Goal: Transaction & Acquisition: Purchase product/service

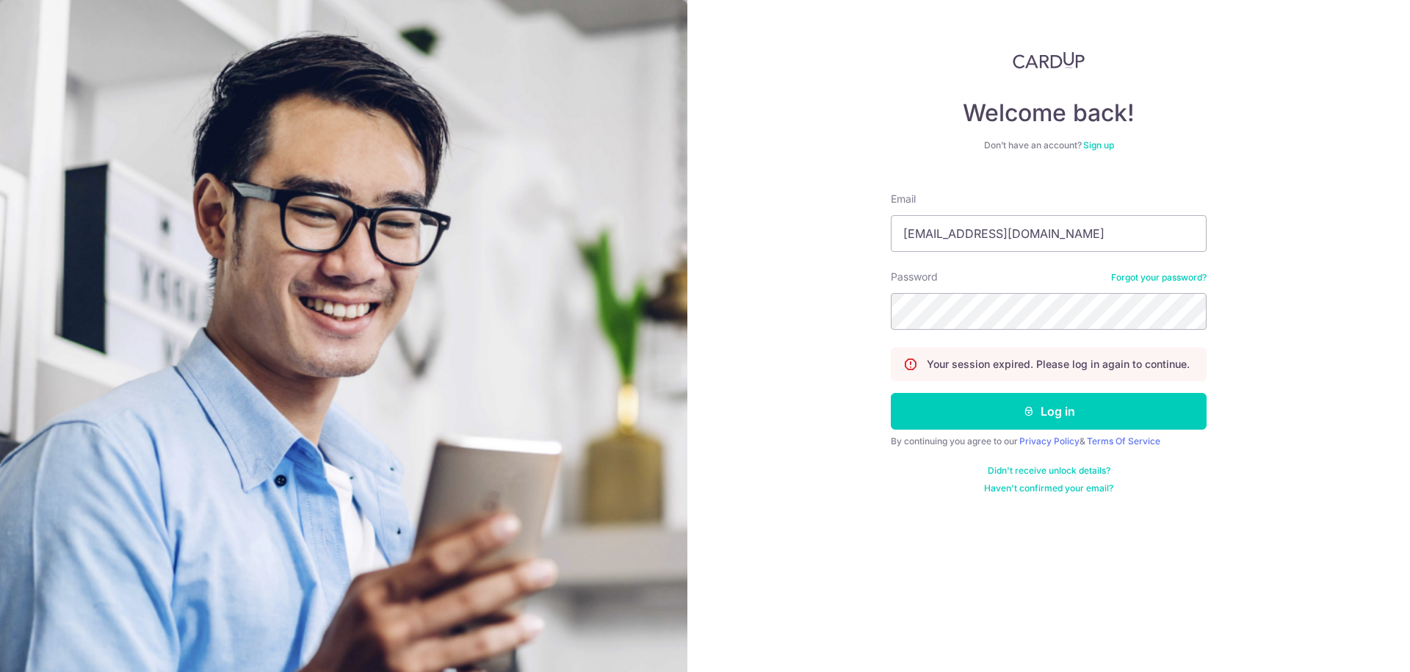
click at [754, 269] on div "Welcome back! Don’t have an account? Sign up Email look4star@hotmail.com Passwo…" at bounding box center [1049, 336] width 723 height 672
drag, startPoint x: 1040, startPoint y: 235, endPoint x: 856, endPoint y: 225, distance: 184.6
click at [859, 228] on div "Welcome back! Don’t have an account? Sign up Email look4star@hotmail.com Passwo…" at bounding box center [1049, 336] width 723 height 672
type input "guoliang12@hotmail.com"
click at [820, 300] on div "Welcome back! Don’t have an account? Sign up Email guoliang12@hotmail.com Passw…" at bounding box center [1049, 336] width 723 height 672
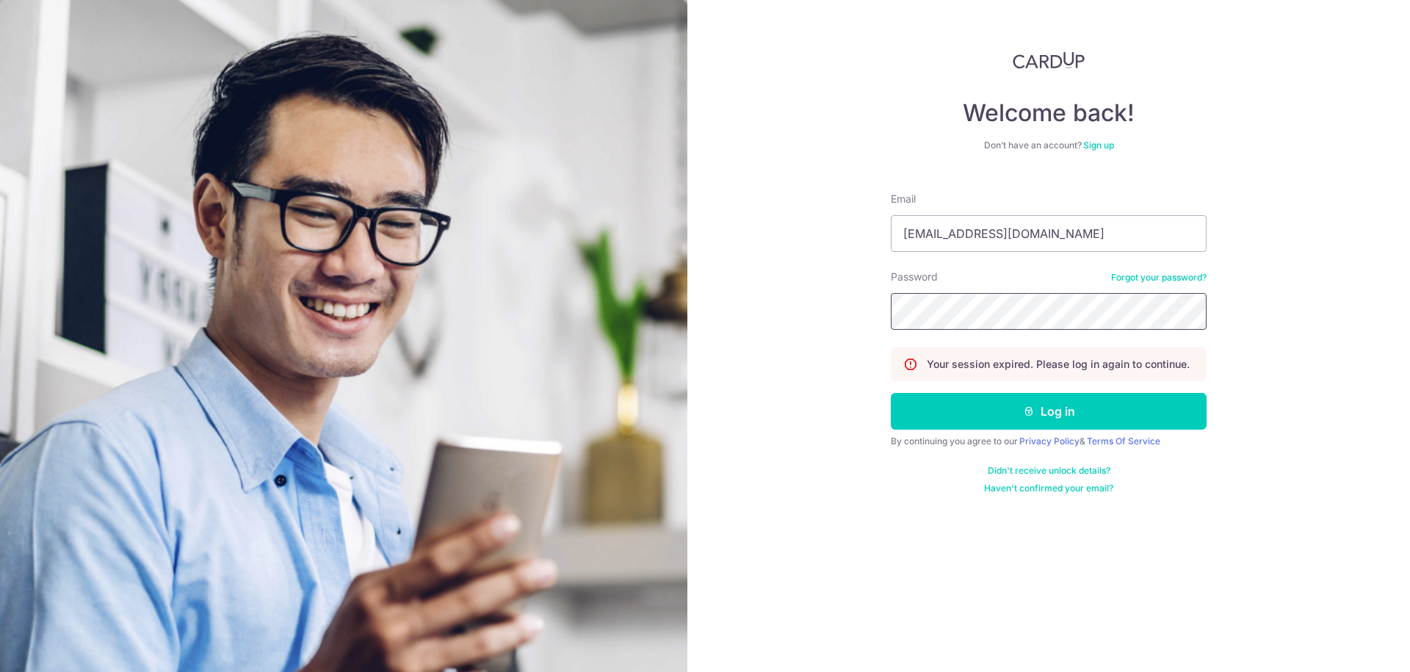
click at [891, 393] on button "Log in" at bounding box center [1049, 411] width 316 height 37
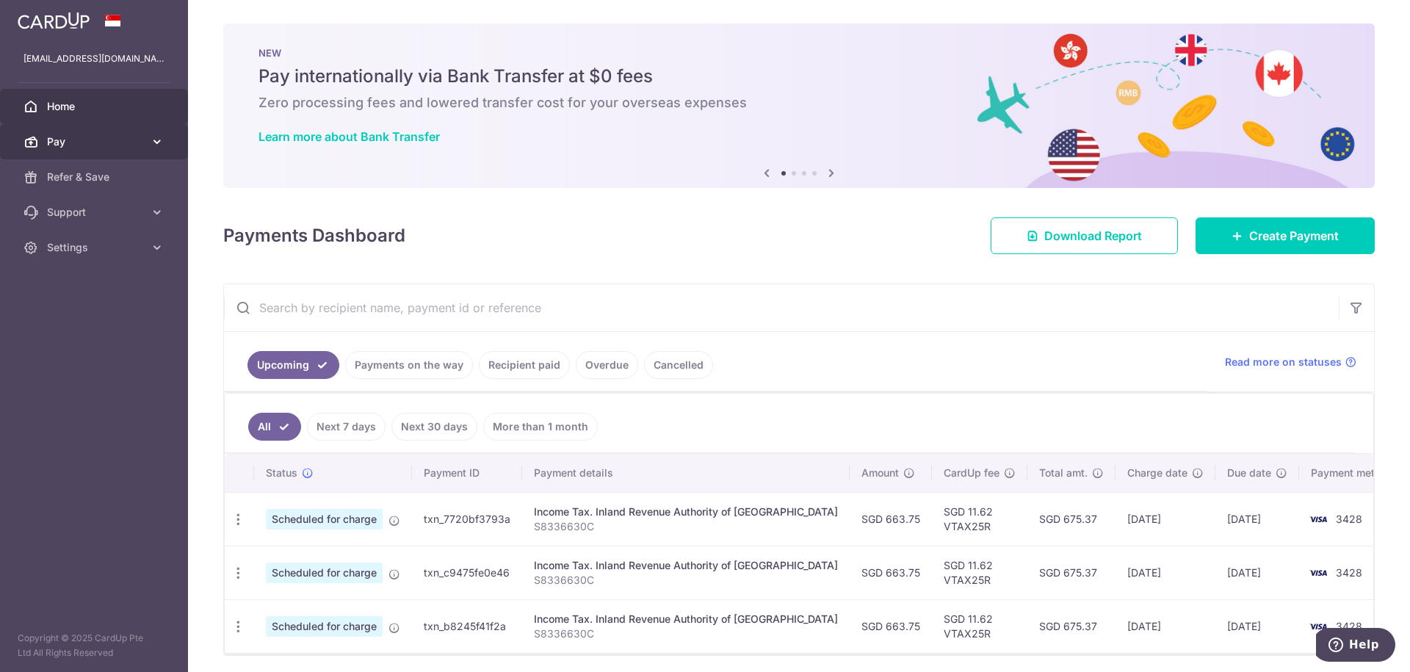
click at [74, 142] on span "Pay" at bounding box center [95, 141] width 97 height 15
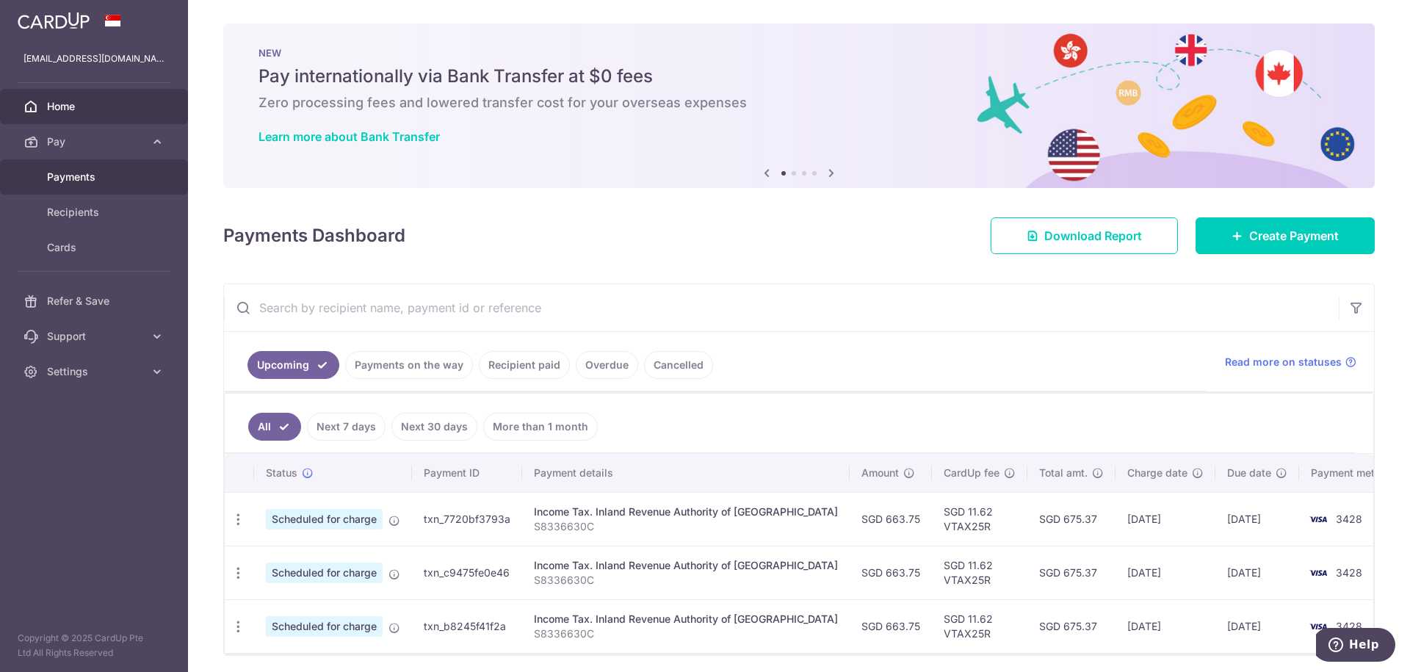
click at [106, 173] on span "Payments" at bounding box center [95, 177] width 97 height 15
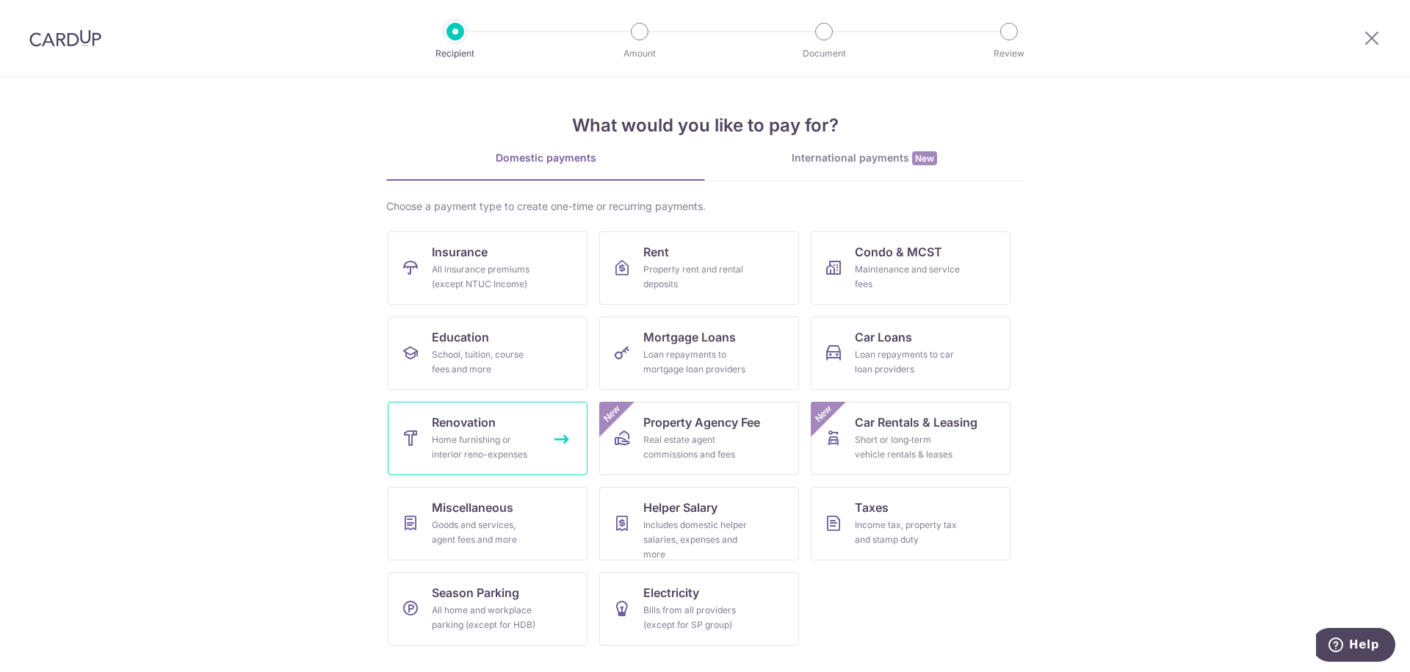
click at [481, 419] on span "Renovation" at bounding box center [464, 423] width 64 height 18
click at [730, 436] on div "Real estate agent commissions and fees" at bounding box center [696, 447] width 106 height 29
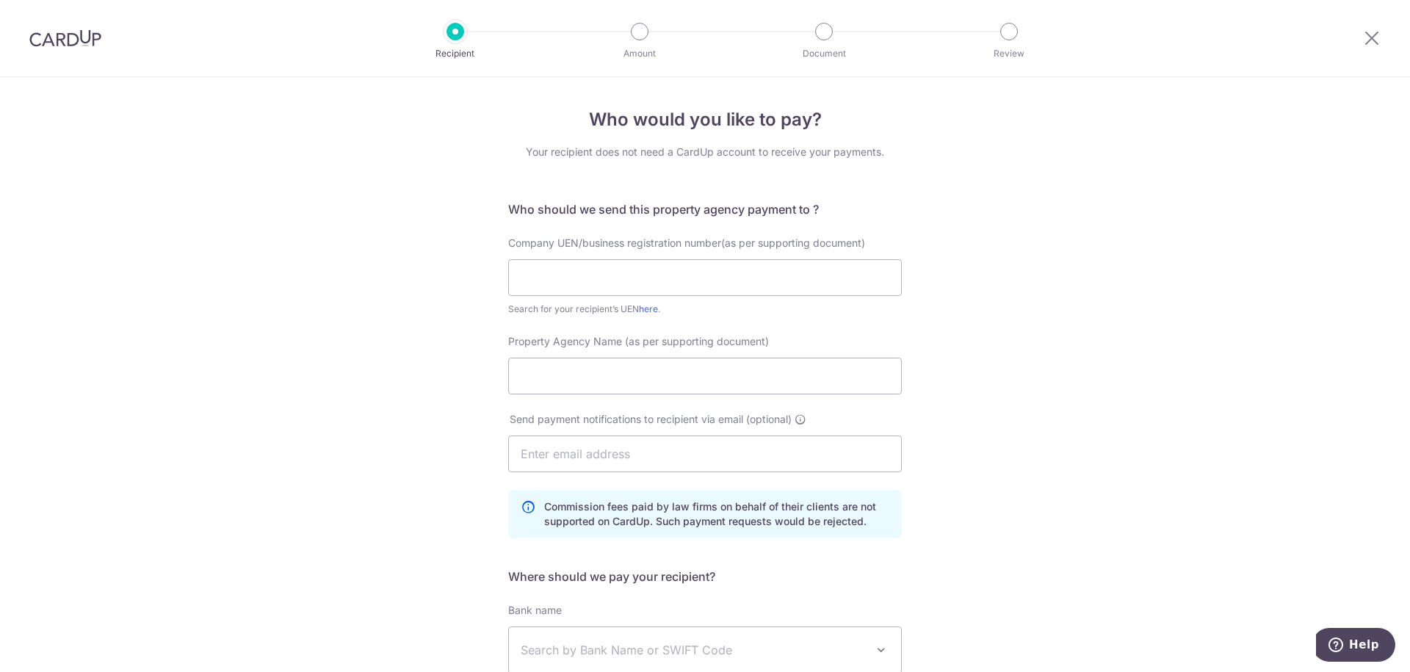
scroll to position [217, 0]
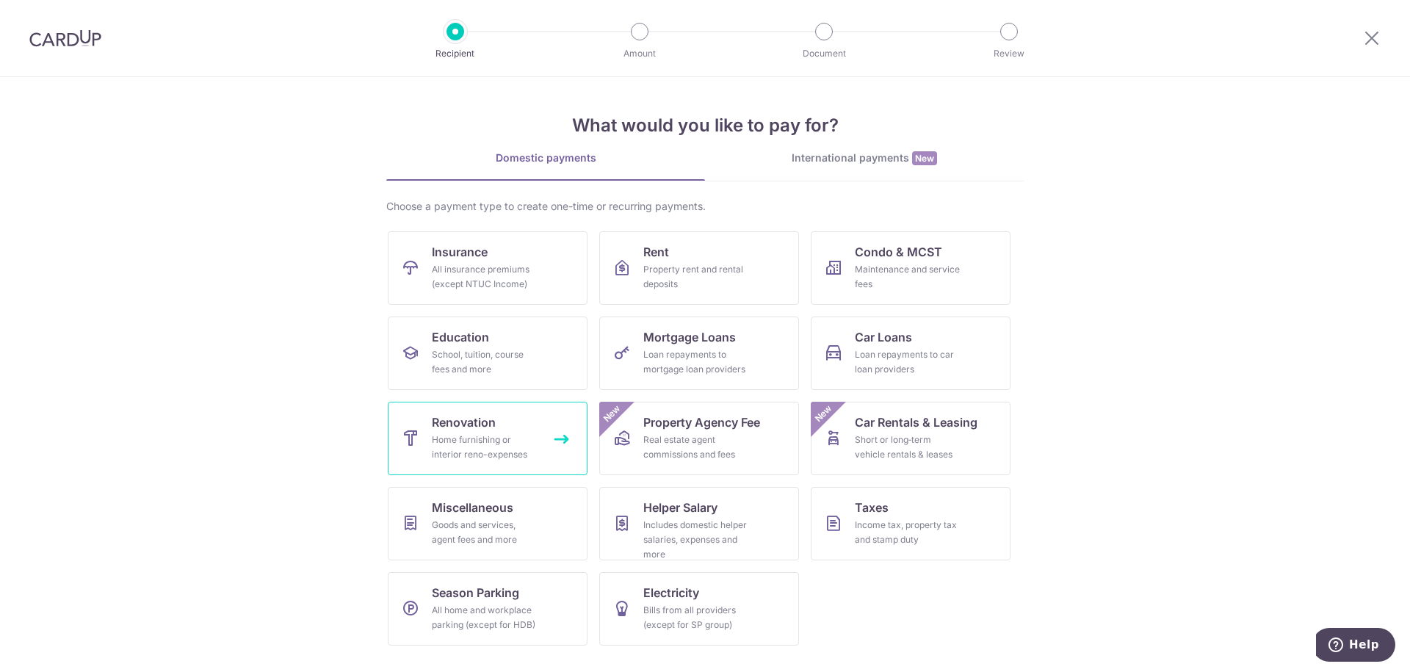
click at [439, 430] on span "Renovation" at bounding box center [464, 423] width 64 height 18
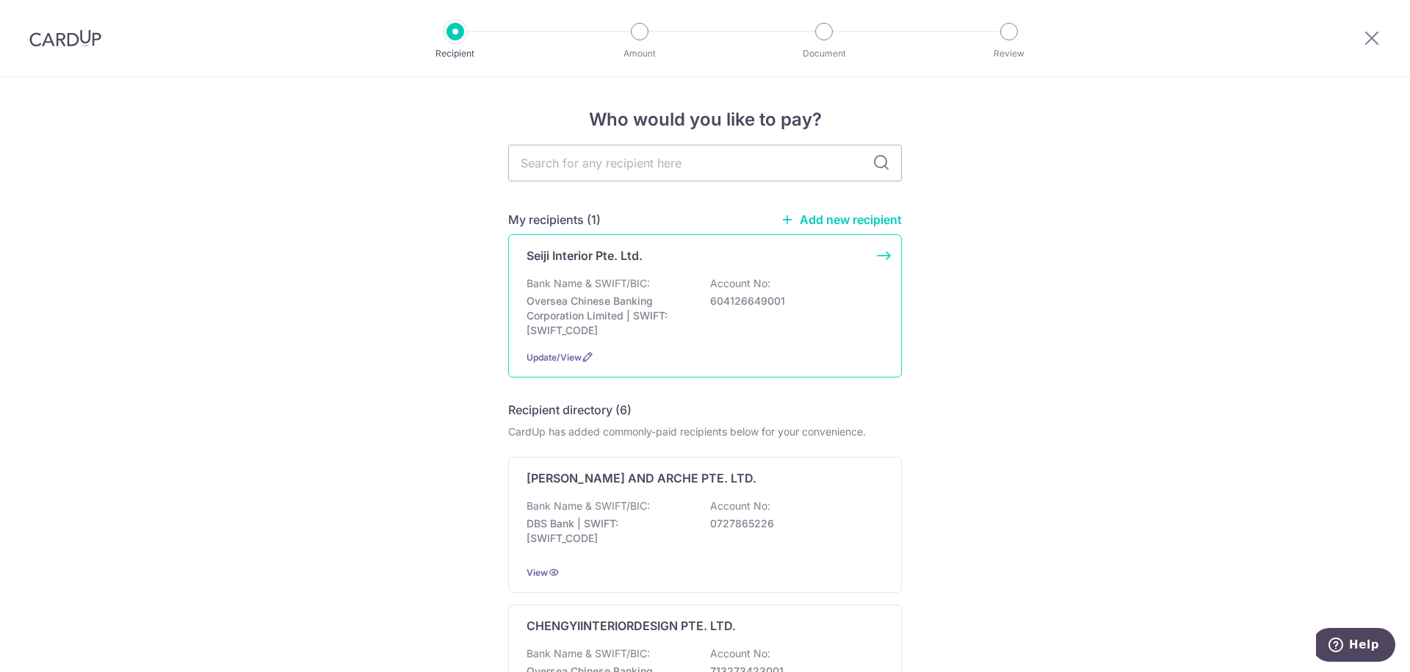
drag, startPoint x: 665, startPoint y: 341, endPoint x: 643, endPoint y: 339, distance: 22.9
click at [646, 341] on div "Seiji Interior Pte. Ltd. Bank Name & SWIFT/BIC: Oversea Chinese Banking Corpora…" at bounding box center [705, 305] width 394 height 143
click at [556, 361] on span "Update/View" at bounding box center [554, 357] width 55 height 11
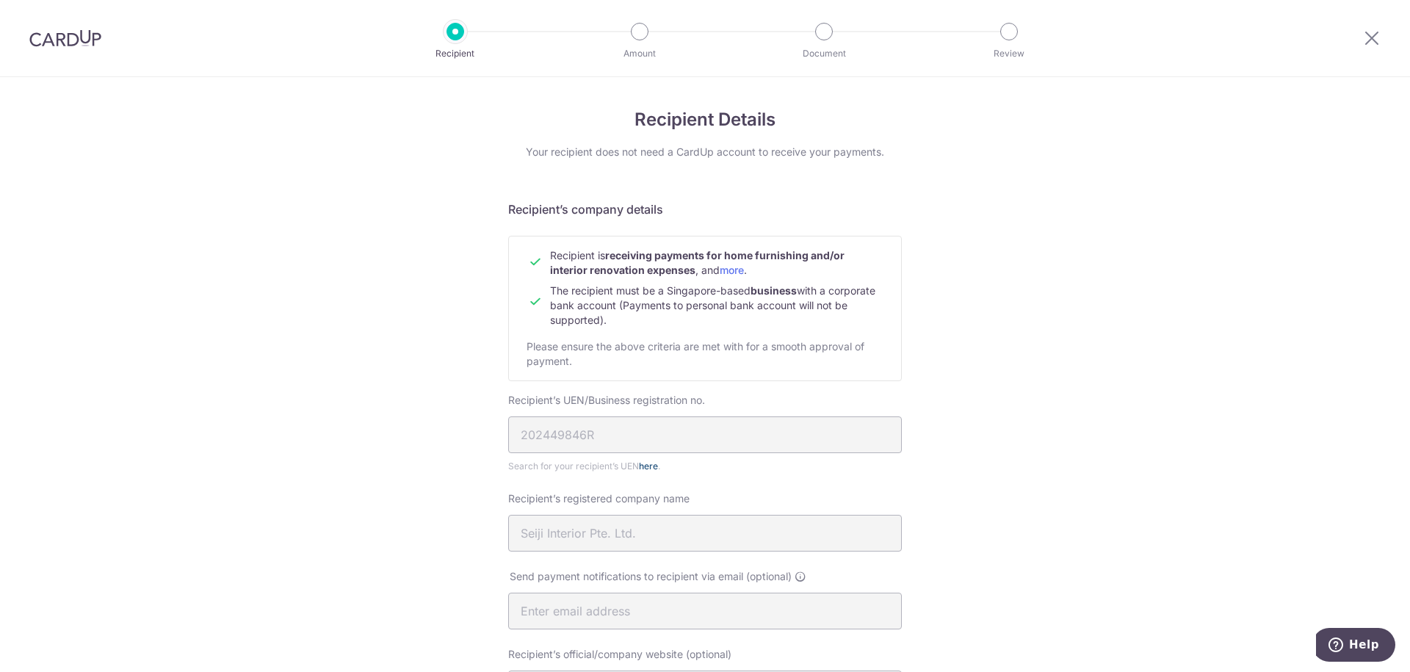
click at [646, 468] on link "here" at bounding box center [648, 466] width 19 height 11
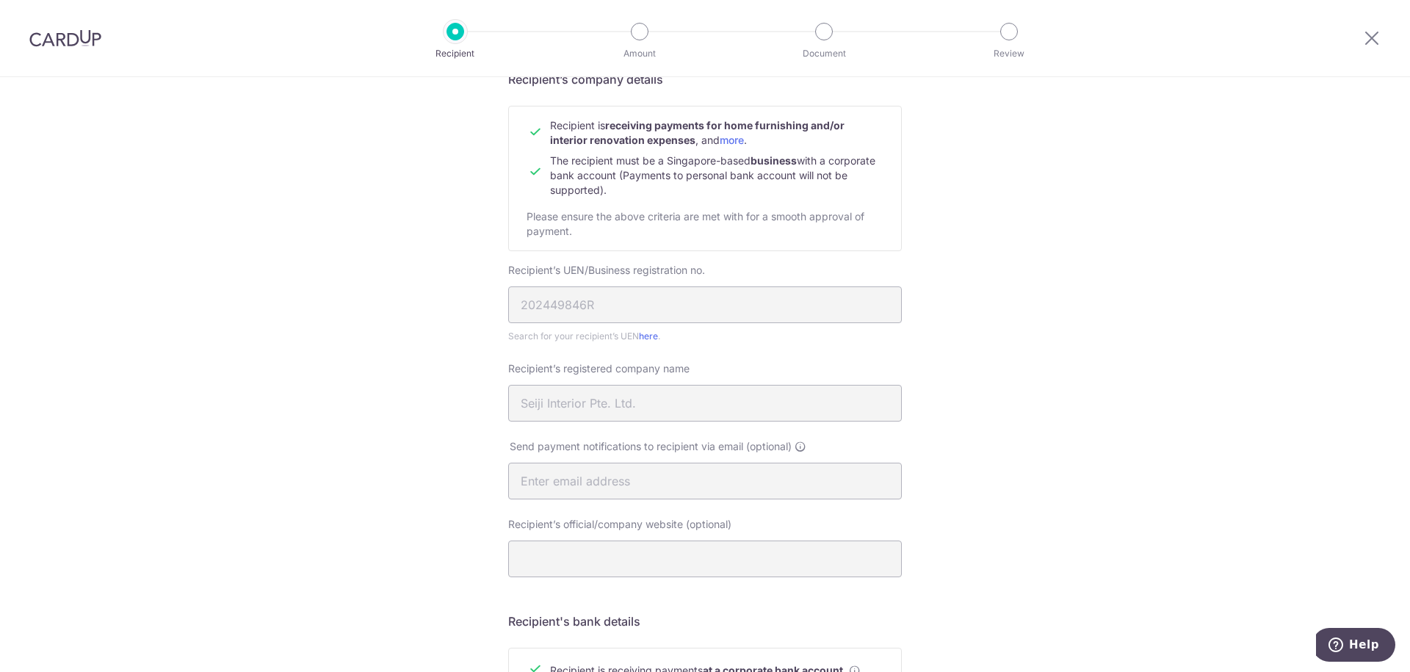
scroll to position [264, 0]
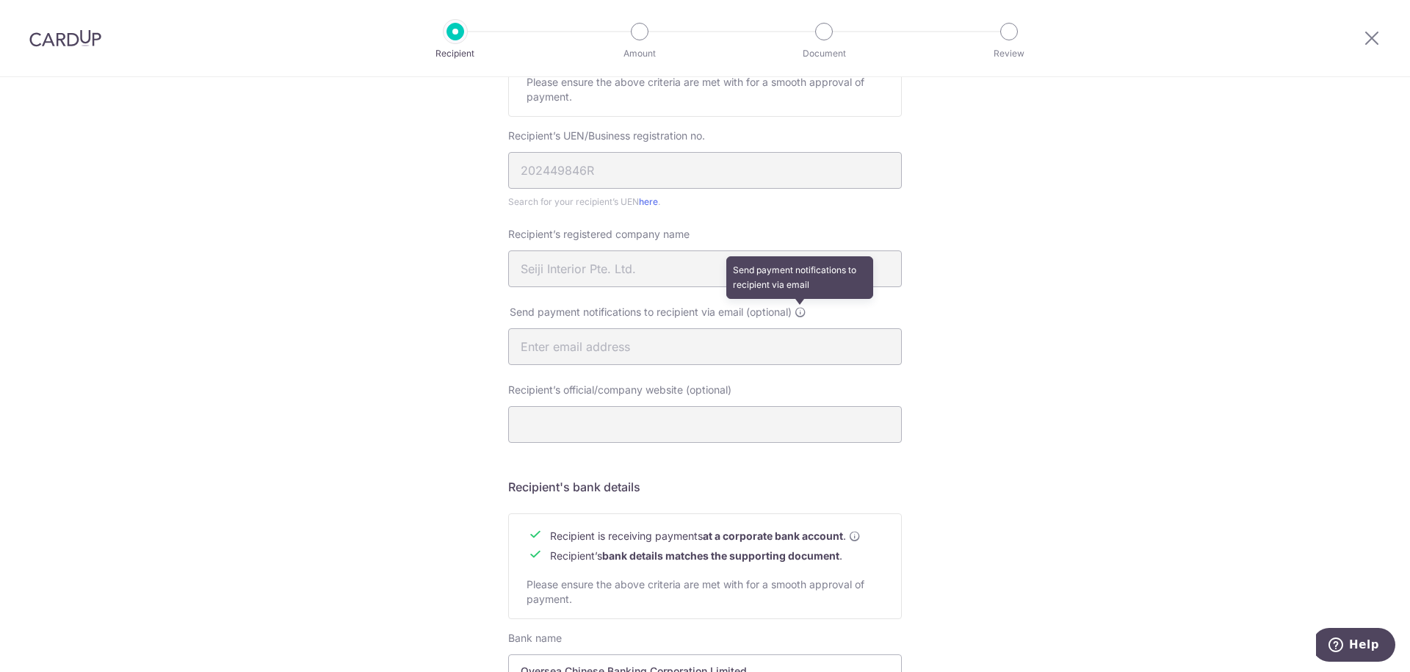
click at [804, 312] on icon at bounding box center [801, 312] width 12 height 12
click at [804, 311] on icon at bounding box center [801, 312] width 12 height 12
click at [803, 311] on icon at bounding box center [801, 312] width 12 height 12
click at [801, 313] on icon at bounding box center [801, 312] width 12 height 12
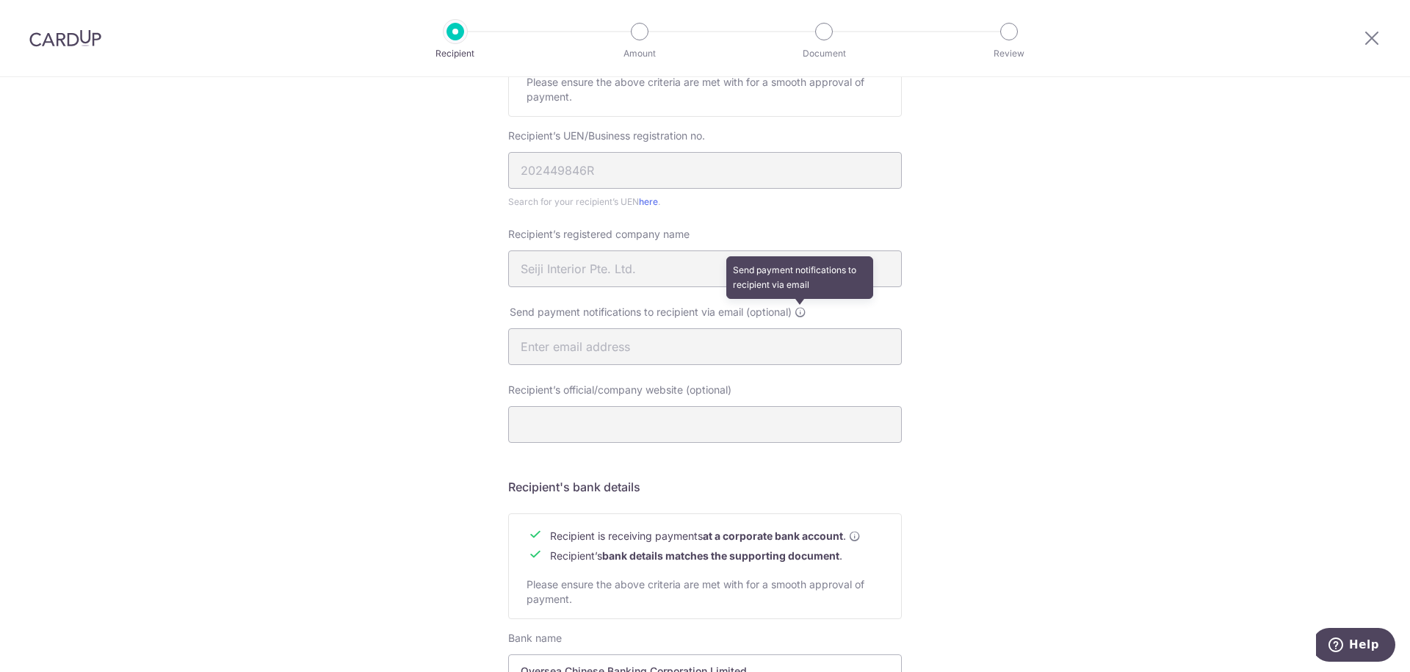
click at [801, 313] on icon at bounding box center [801, 312] width 12 height 12
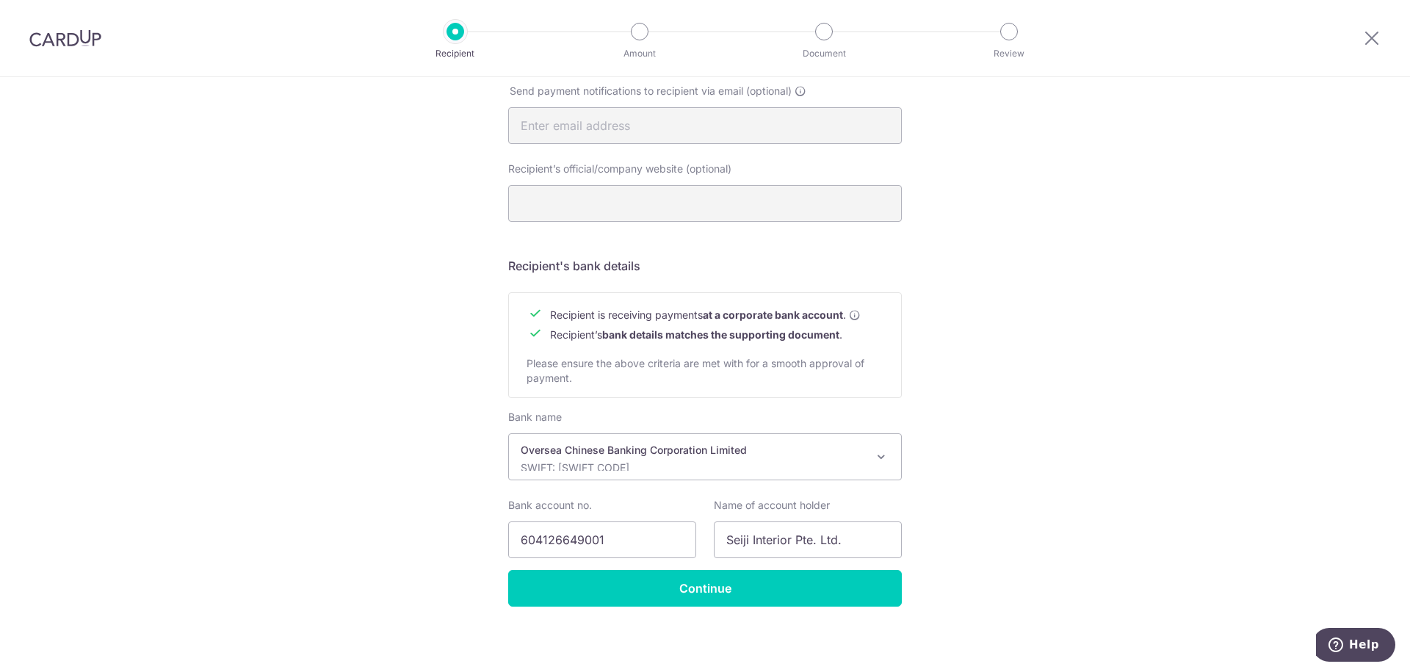
scroll to position [489, 0]
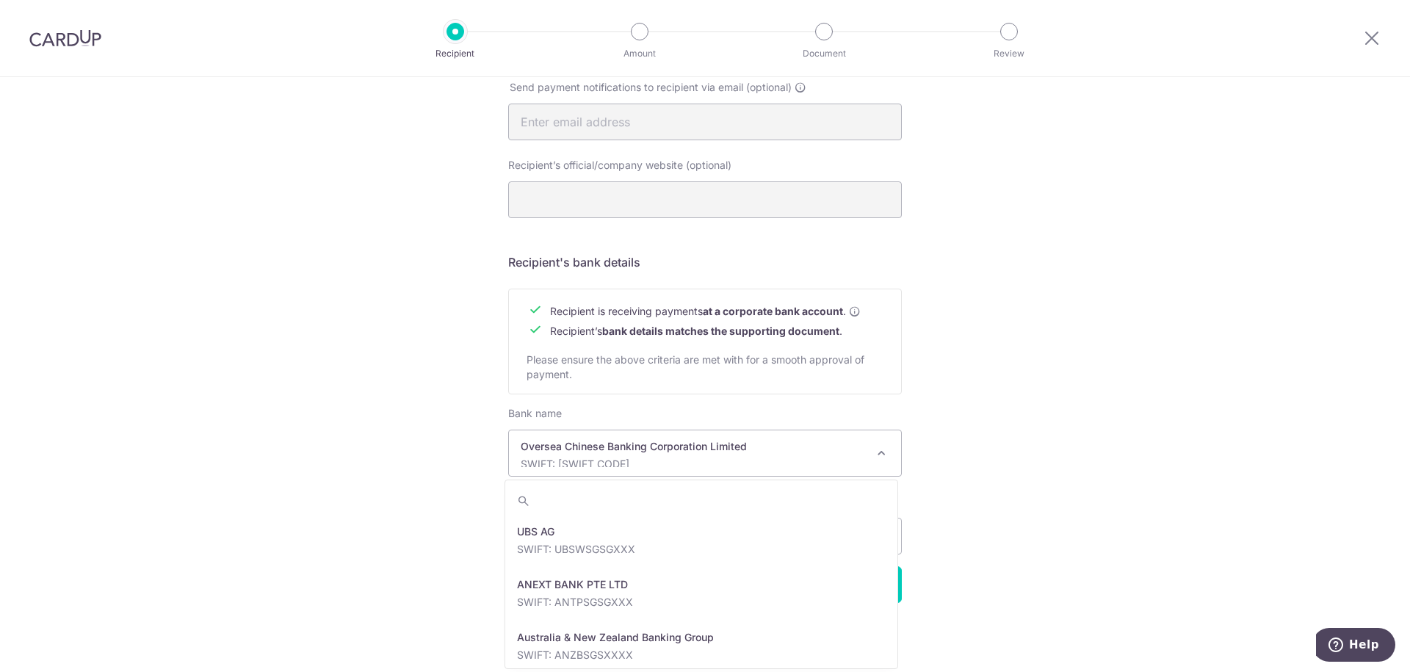
click at [611, 455] on div "Oversea Chinese Banking Corporation Limited SWIFT: OCBCSGSGXXX" at bounding box center [693, 453] width 345 height 28
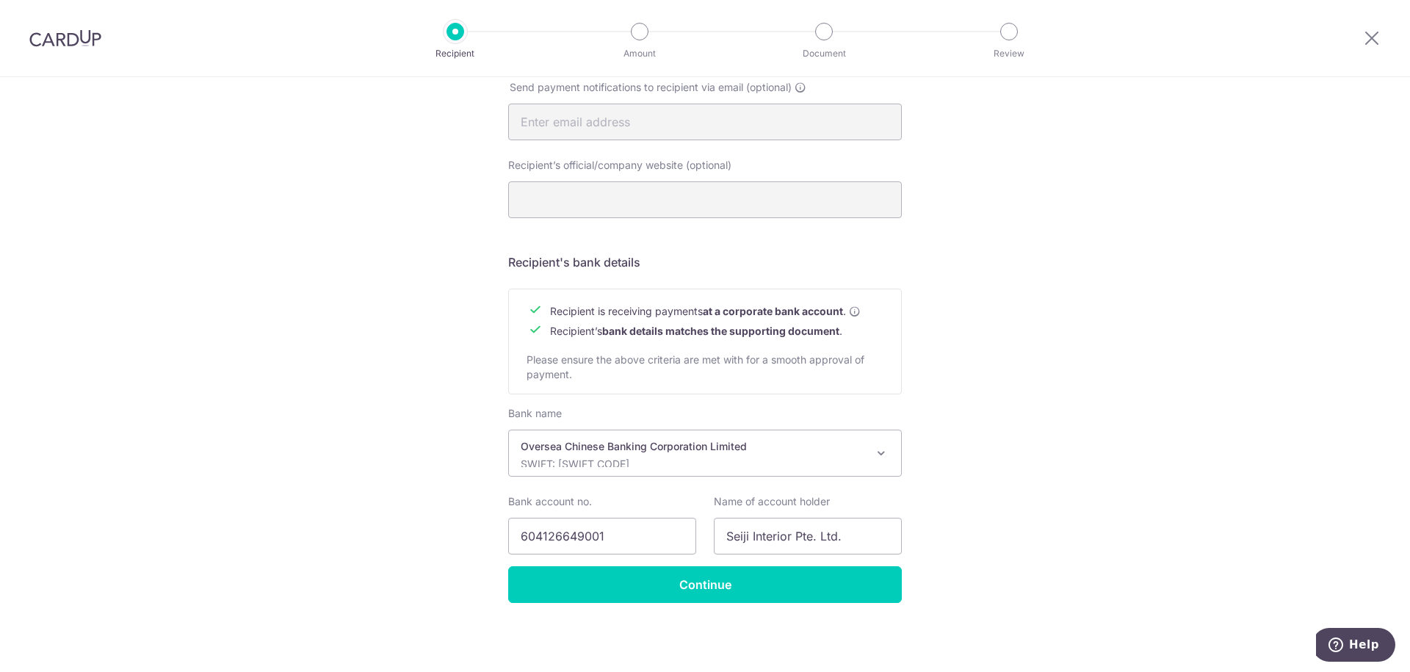
click at [610, 454] on div "Oversea Chinese Banking Corporation Limited SWIFT: OCBCSGSGXXX" at bounding box center [693, 453] width 345 height 28
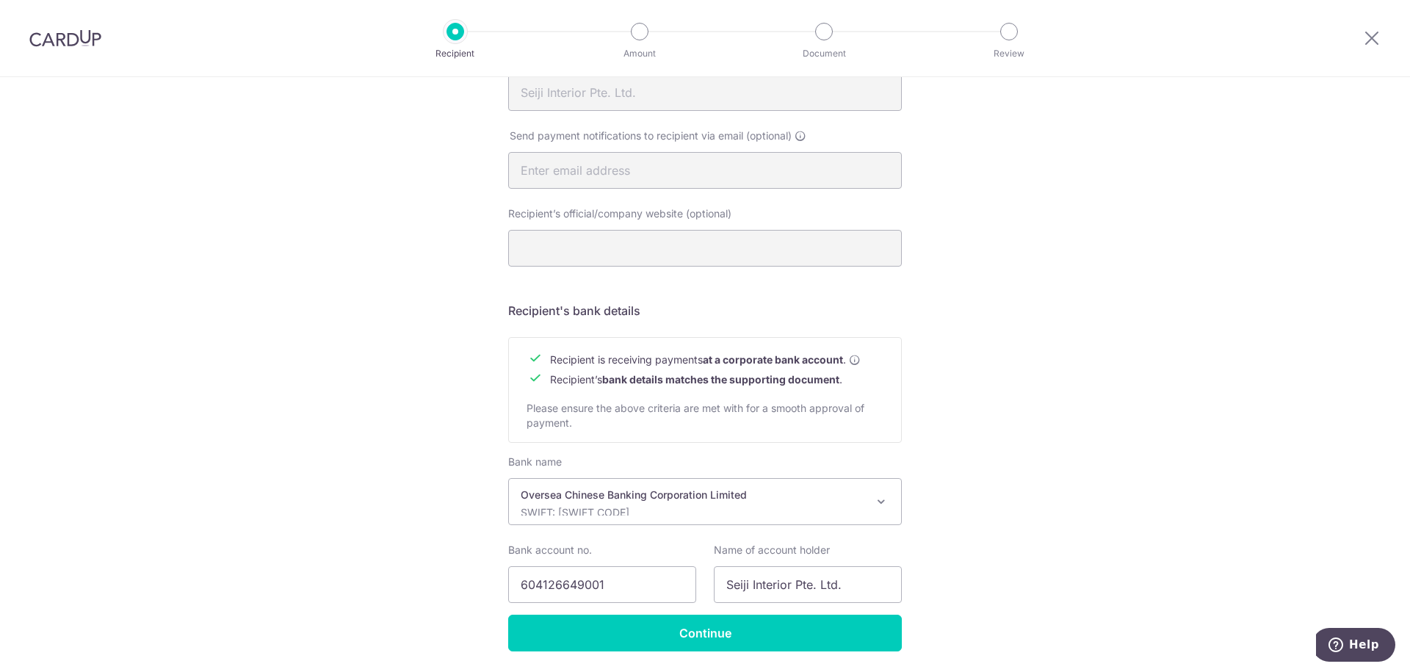
scroll to position [489, 0]
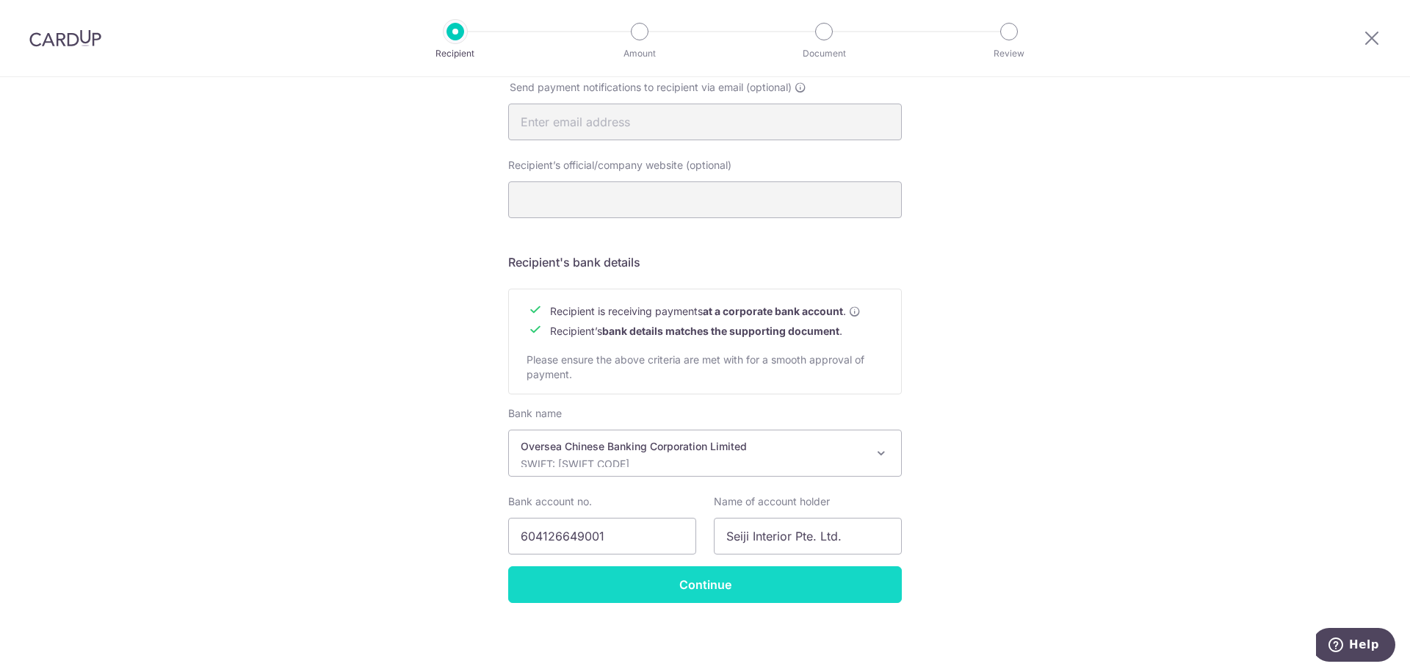
click at [702, 593] on input "Continue" at bounding box center [705, 584] width 394 height 37
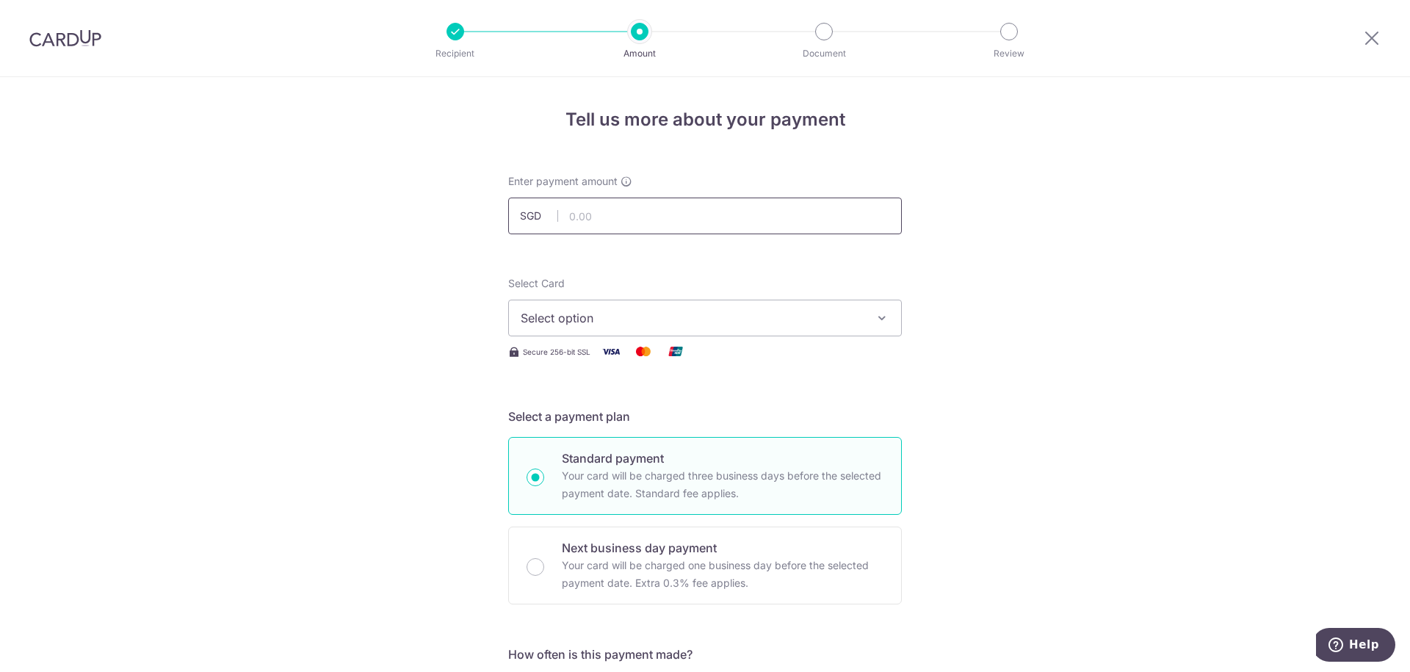
click at [599, 221] on input "text" at bounding box center [705, 216] width 394 height 37
click at [598, 215] on input "text" at bounding box center [705, 216] width 394 height 37
type input "1,660.00"
click at [596, 322] on span "Select option" at bounding box center [692, 318] width 342 height 18
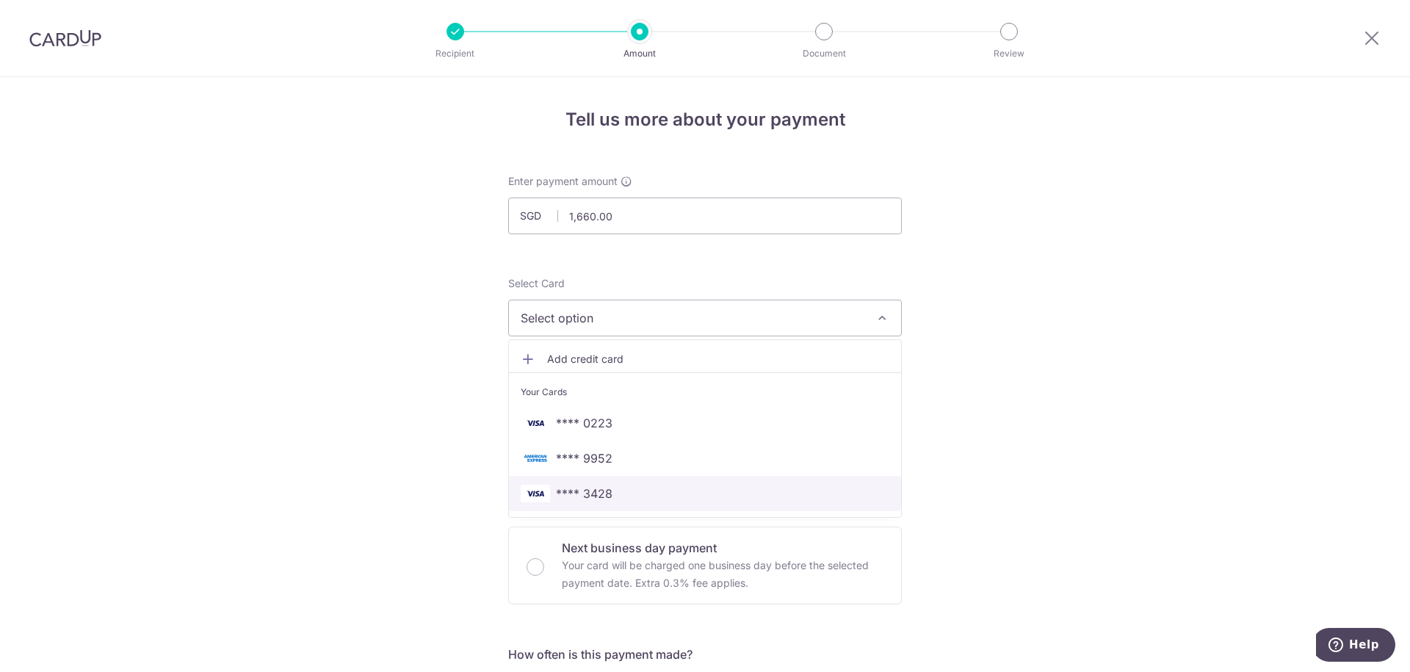
click at [593, 492] on span "**** 3428" at bounding box center [584, 494] width 57 height 18
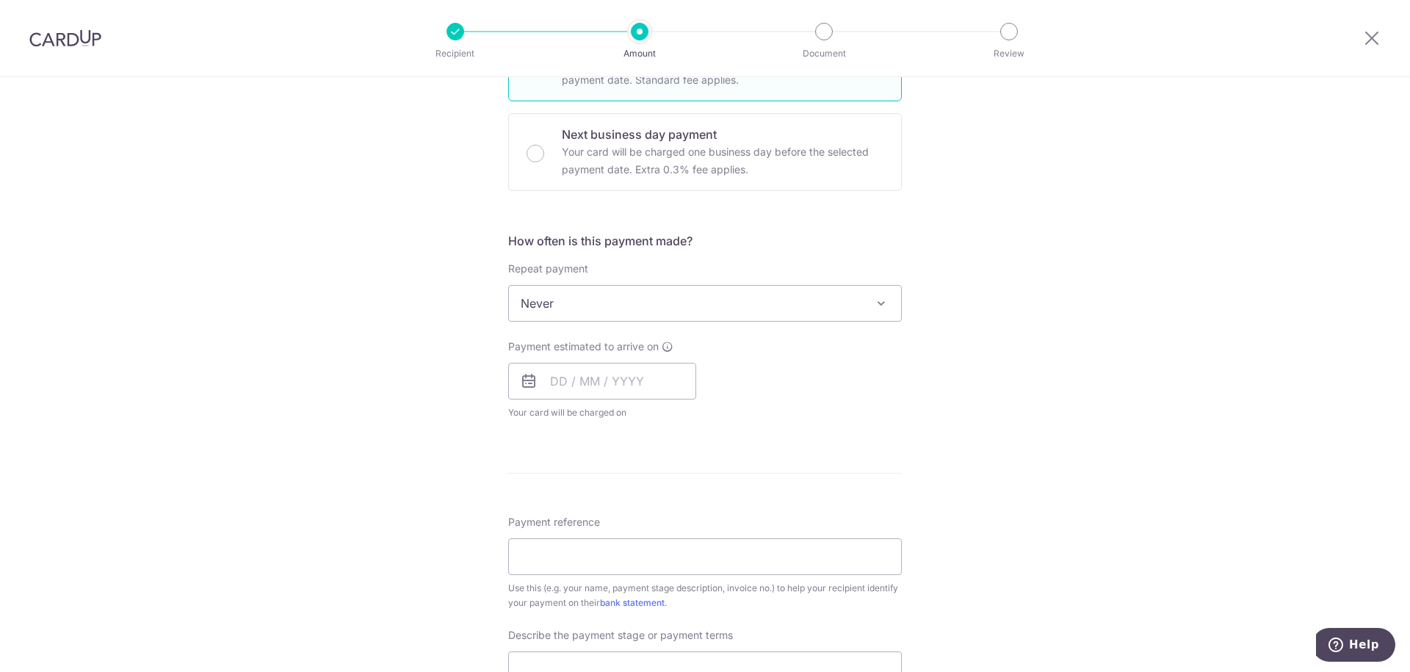
scroll to position [529, 0]
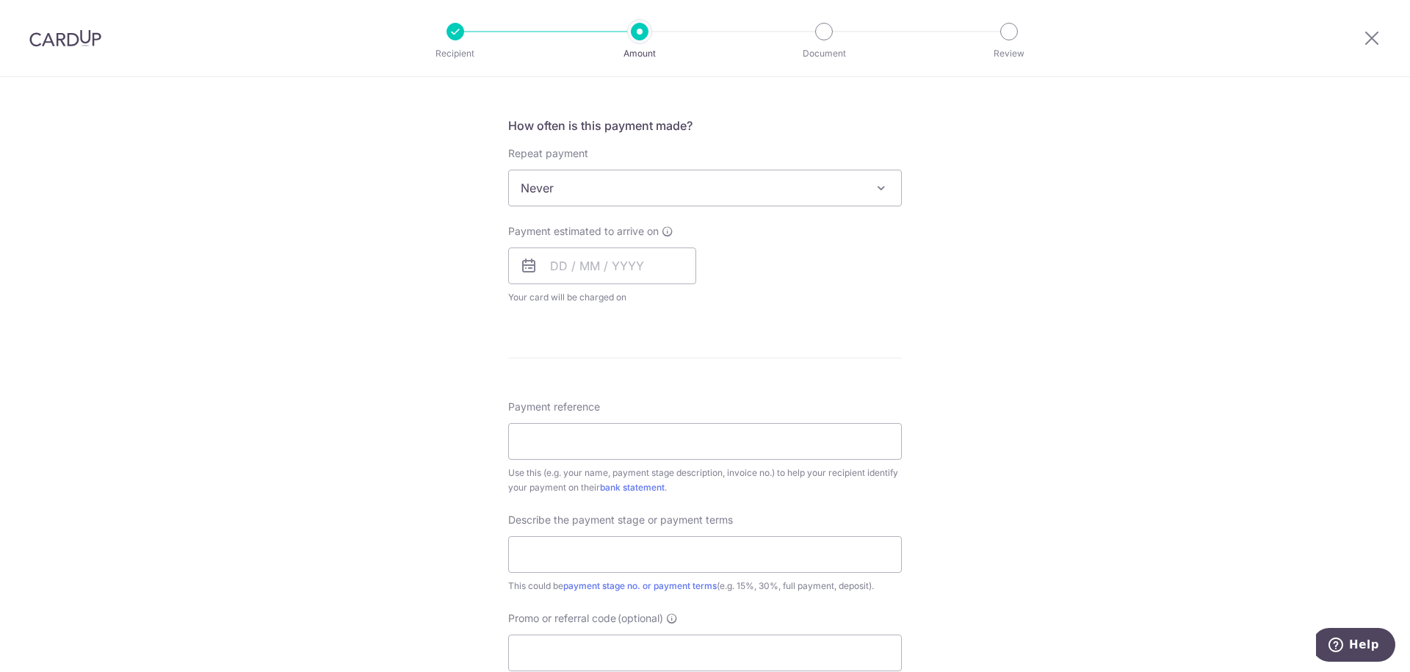
click at [577, 194] on span "Never" at bounding box center [705, 187] width 392 height 35
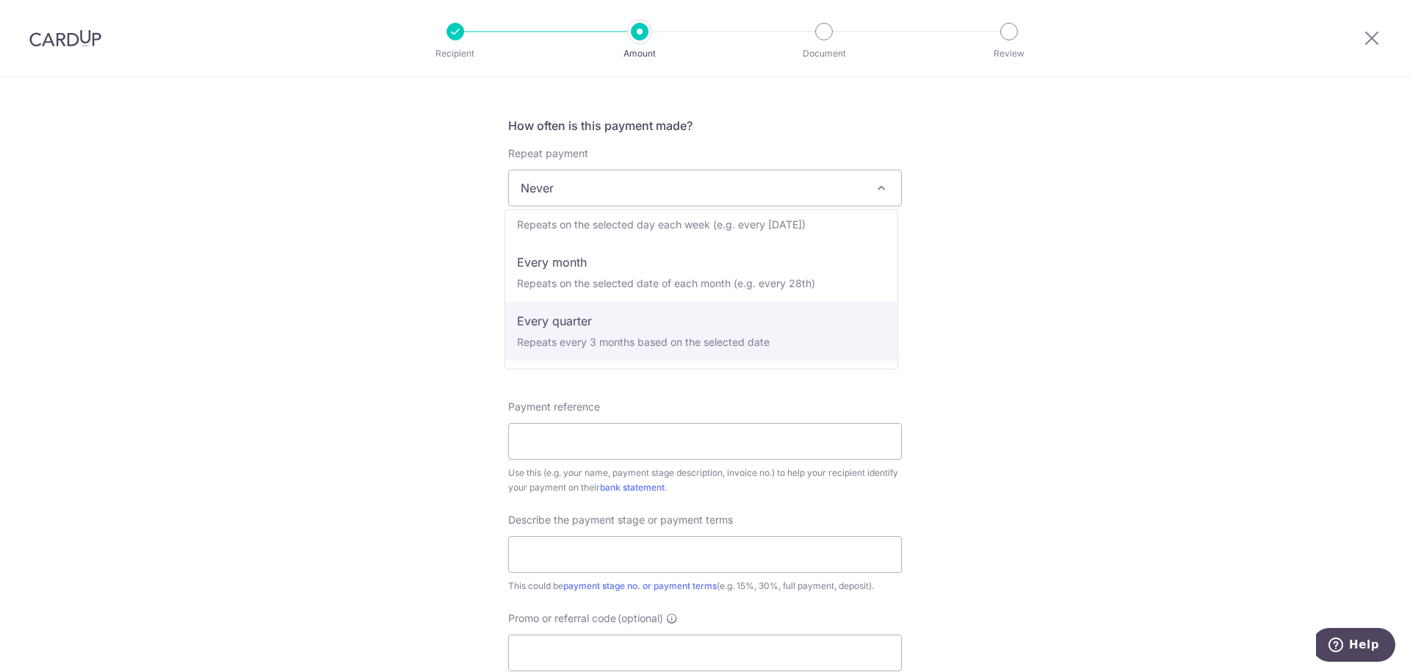
scroll to position [59, 0]
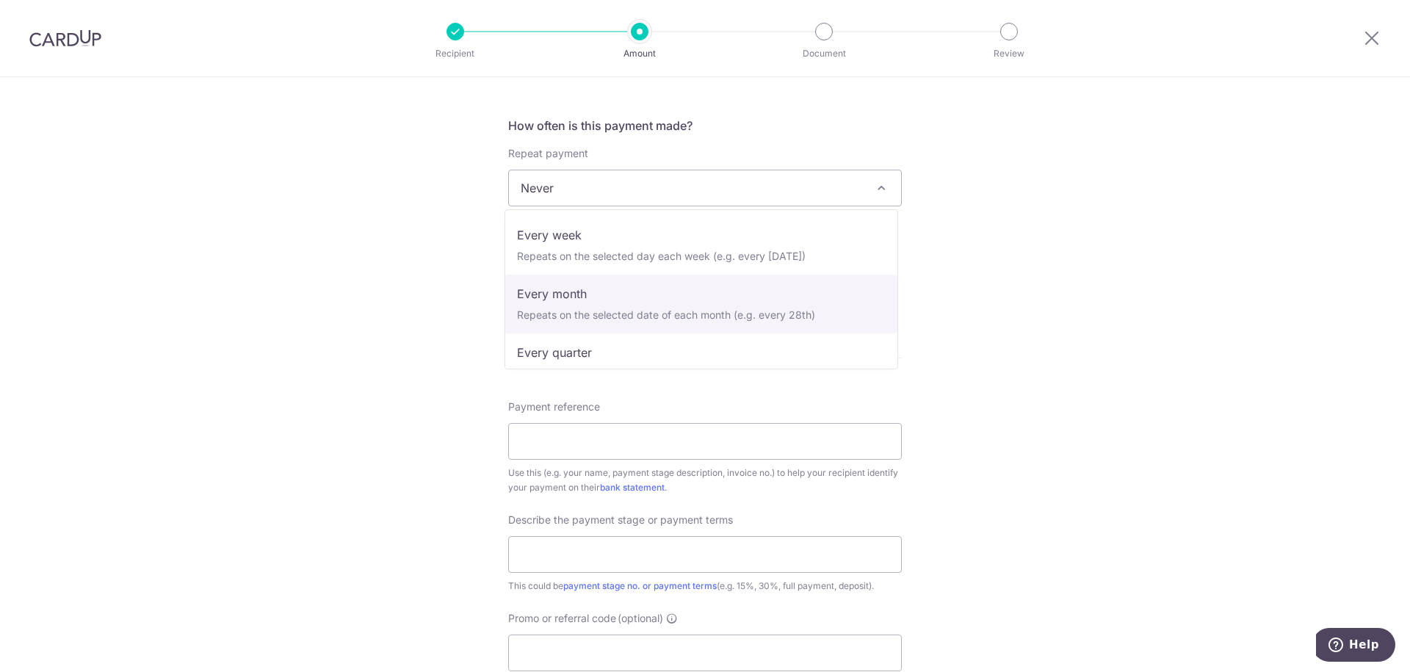
select select "3"
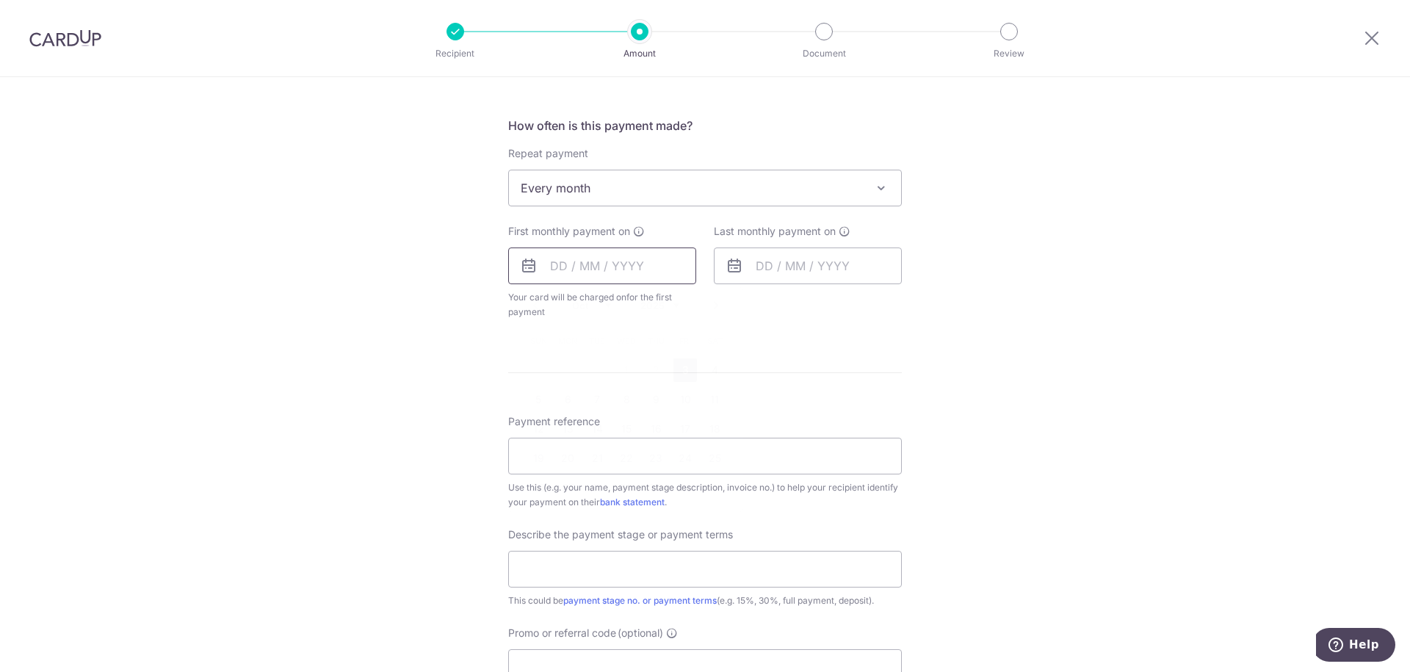
click at [593, 273] on input "text" at bounding box center [602, 266] width 188 height 37
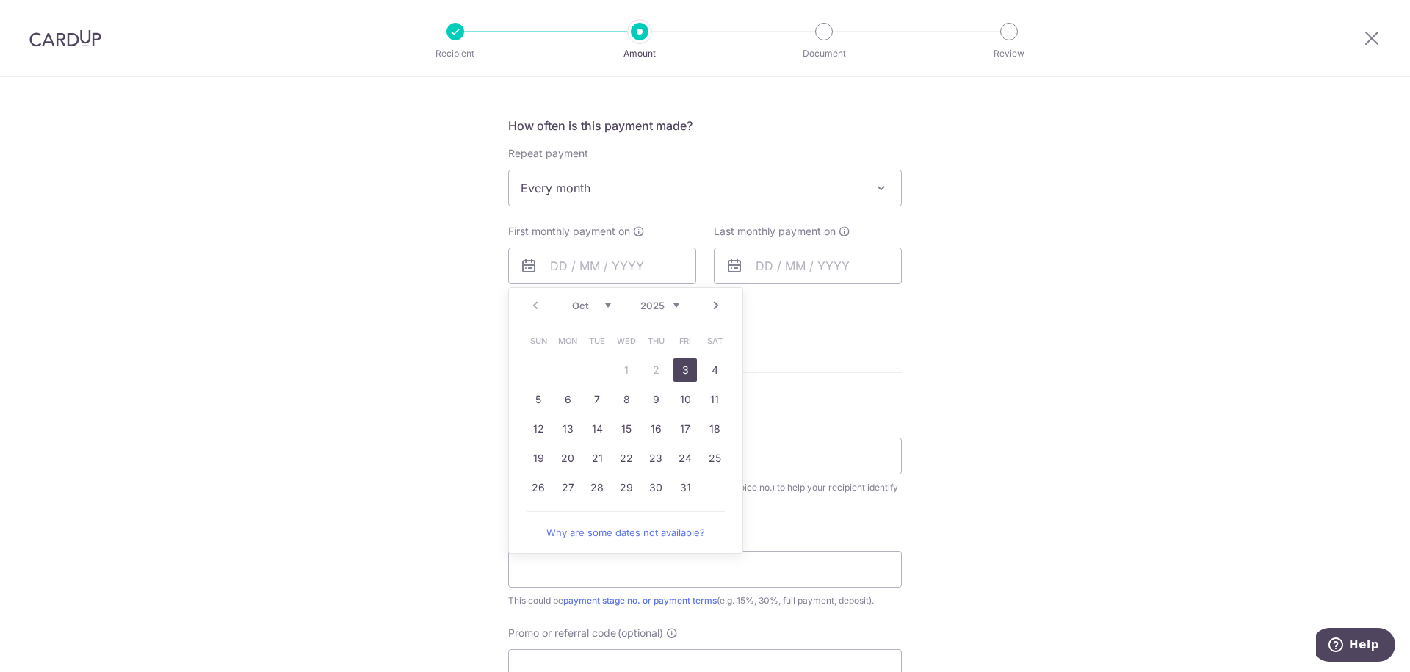
click at [679, 373] on link "3" at bounding box center [686, 370] width 24 height 24
type input "03/10/2025"
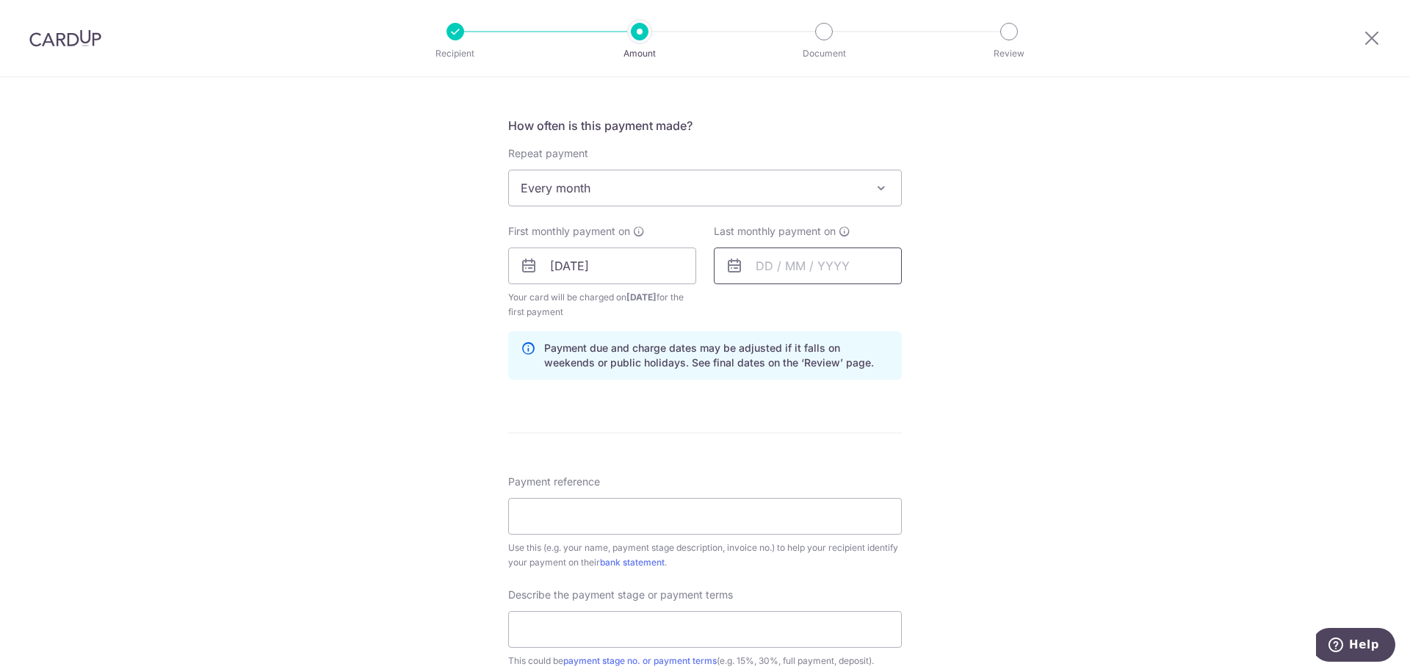
click at [768, 270] on input "text" at bounding box center [808, 266] width 188 height 37
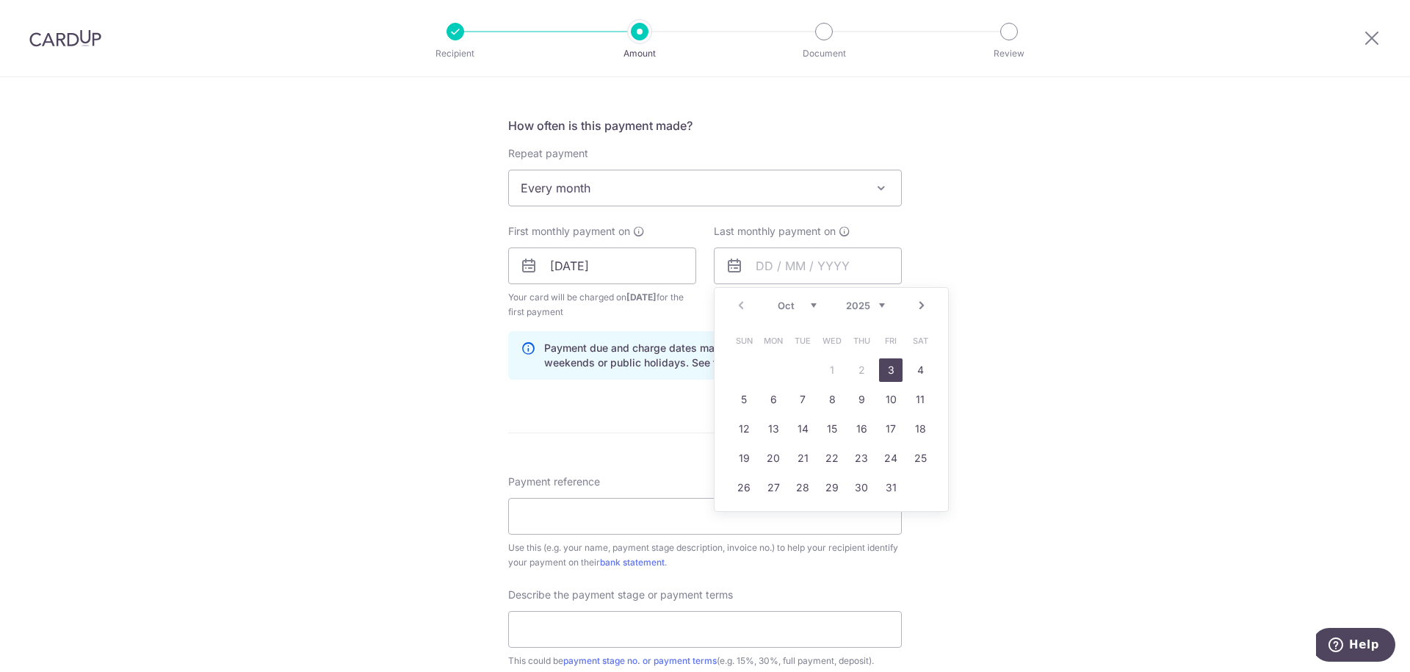
click at [919, 308] on link "Next" at bounding box center [922, 306] width 18 height 18
click at [828, 486] on link "31" at bounding box center [832, 488] width 24 height 24
type input "31/12/2025"
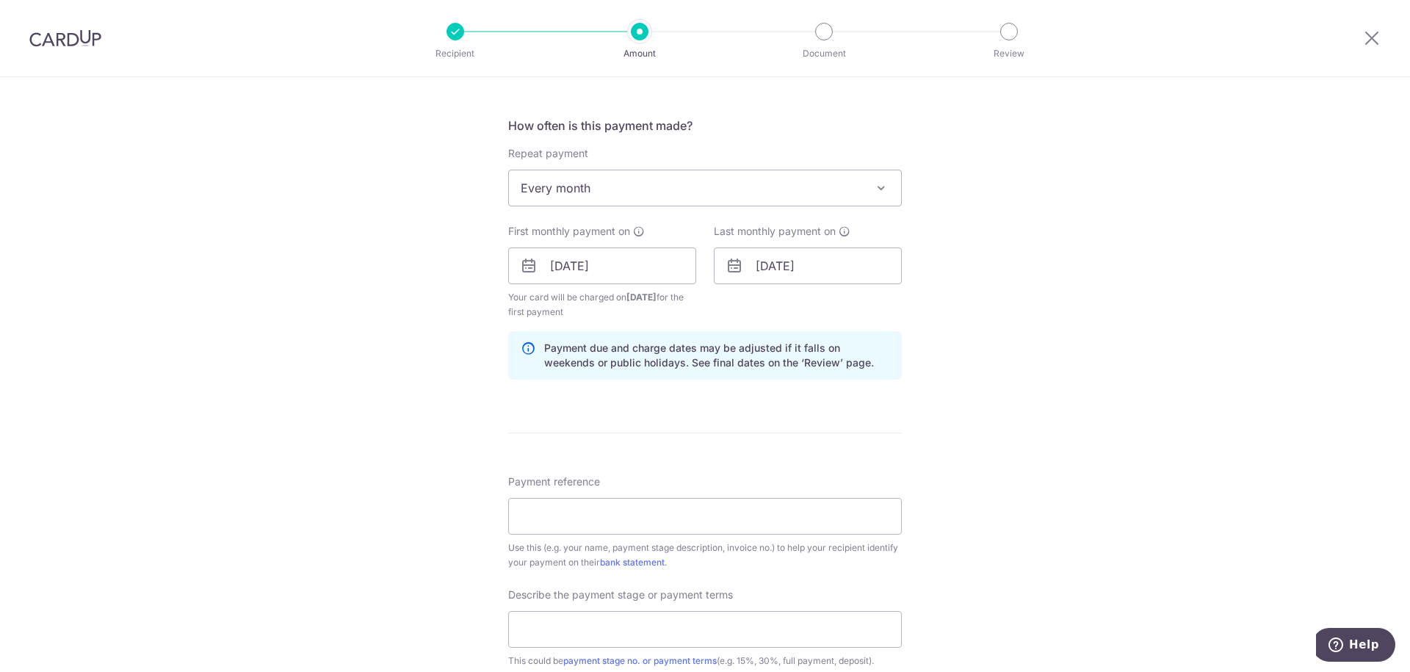
click at [1006, 354] on div "Tell us more about your payment Enter payment amount SGD 1,660.00 1660.00 Selec…" at bounding box center [705, 299] width 1410 height 1502
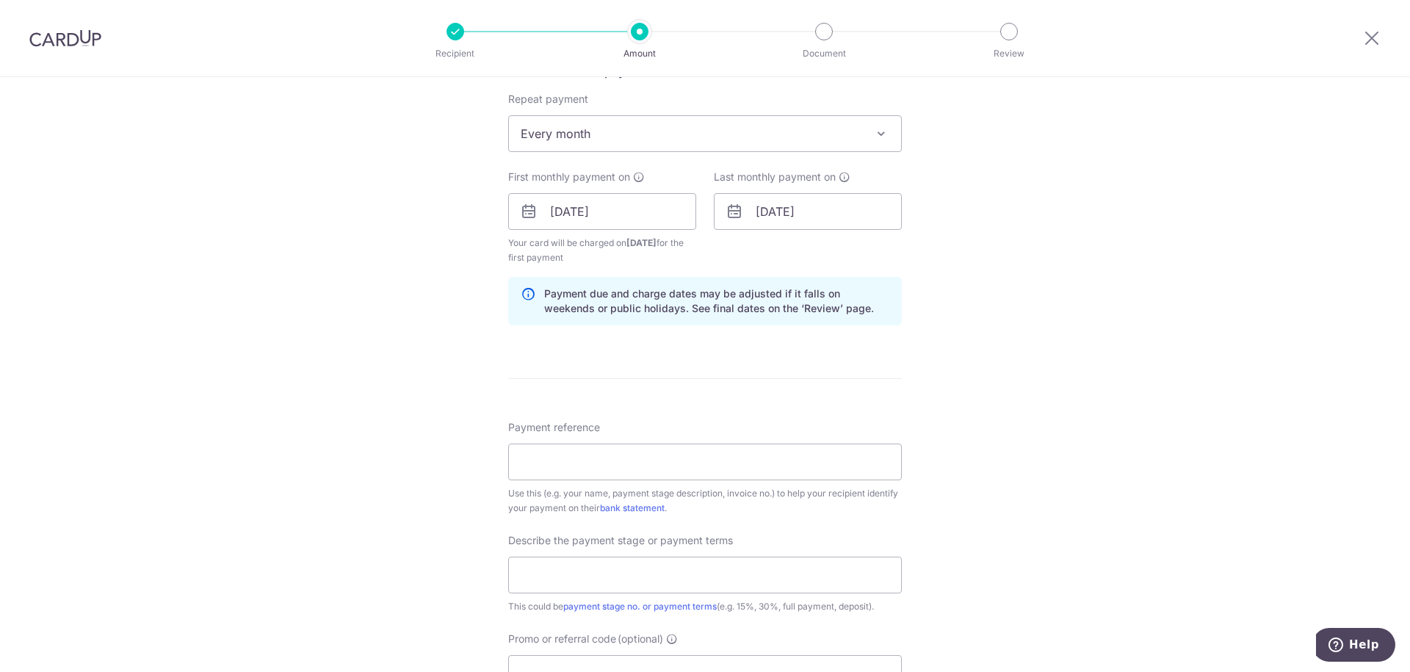
scroll to position [705, 0]
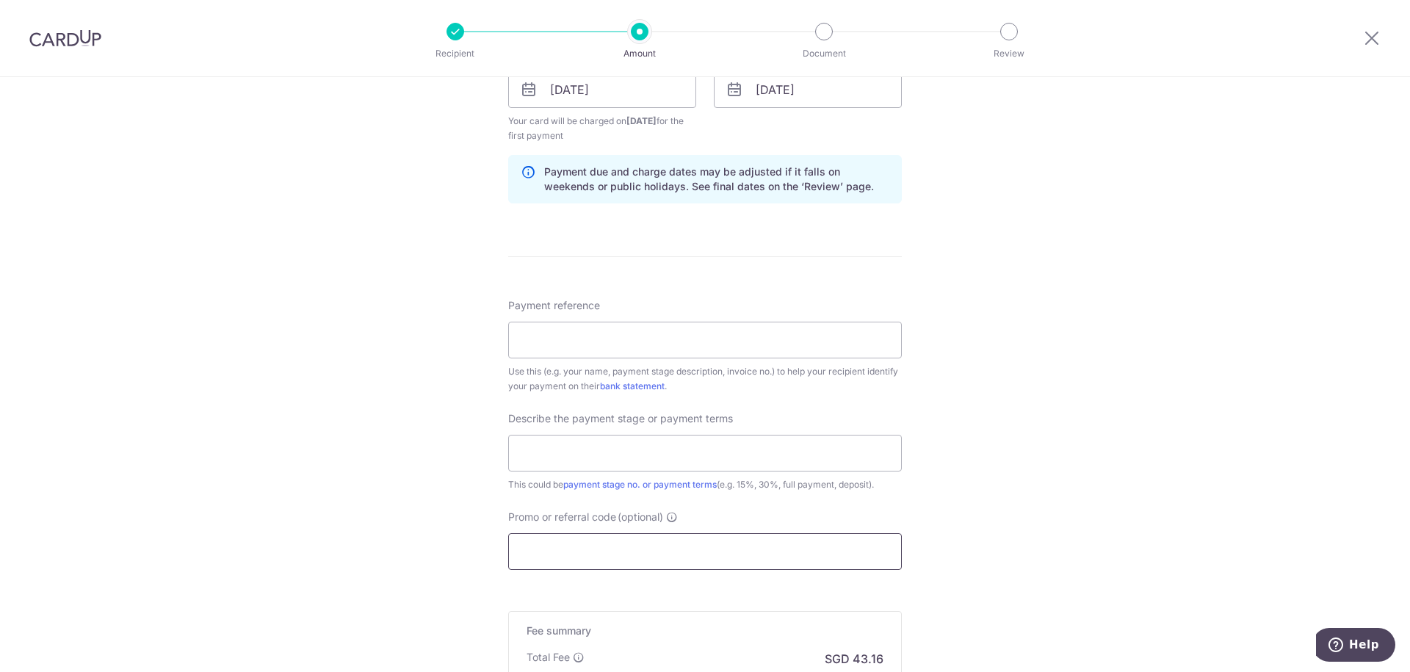
click at [566, 553] on input "Promo or referral code (optional)" at bounding box center [705, 551] width 394 height 37
paste input "3HOME25R"
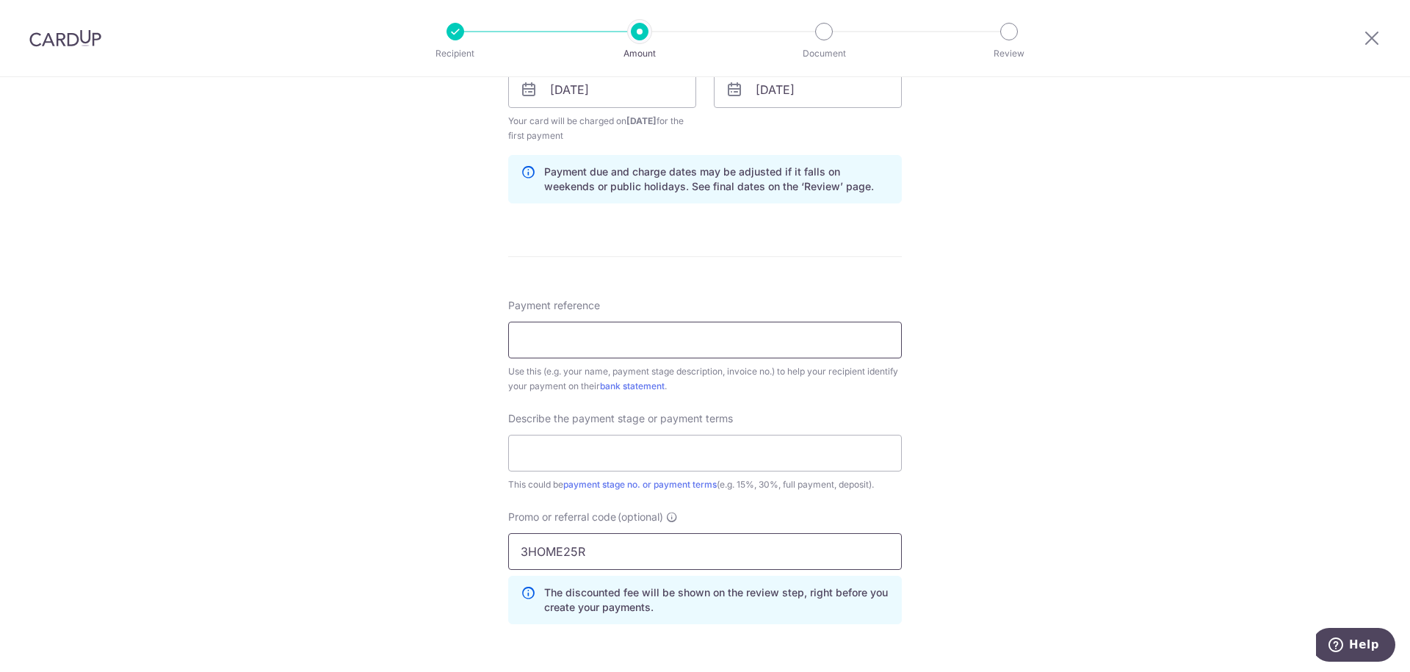
type input "3HOME25R"
click at [558, 342] on input "Payment reference" at bounding box center [705, 340] width 394 height 37
click at [541, 461] on input "text" at bounding box center [705, 453] width 394 height 37
click at [1184, 359] on div "Tell us more about your payment Enter payment amount SGD 1,660.00 1660.00 Selec…" at bounding box center [705, 156] width 1410 height 1568
click at [689, 466] on input "text" at bounding box center [705, 453] width 394 height 37
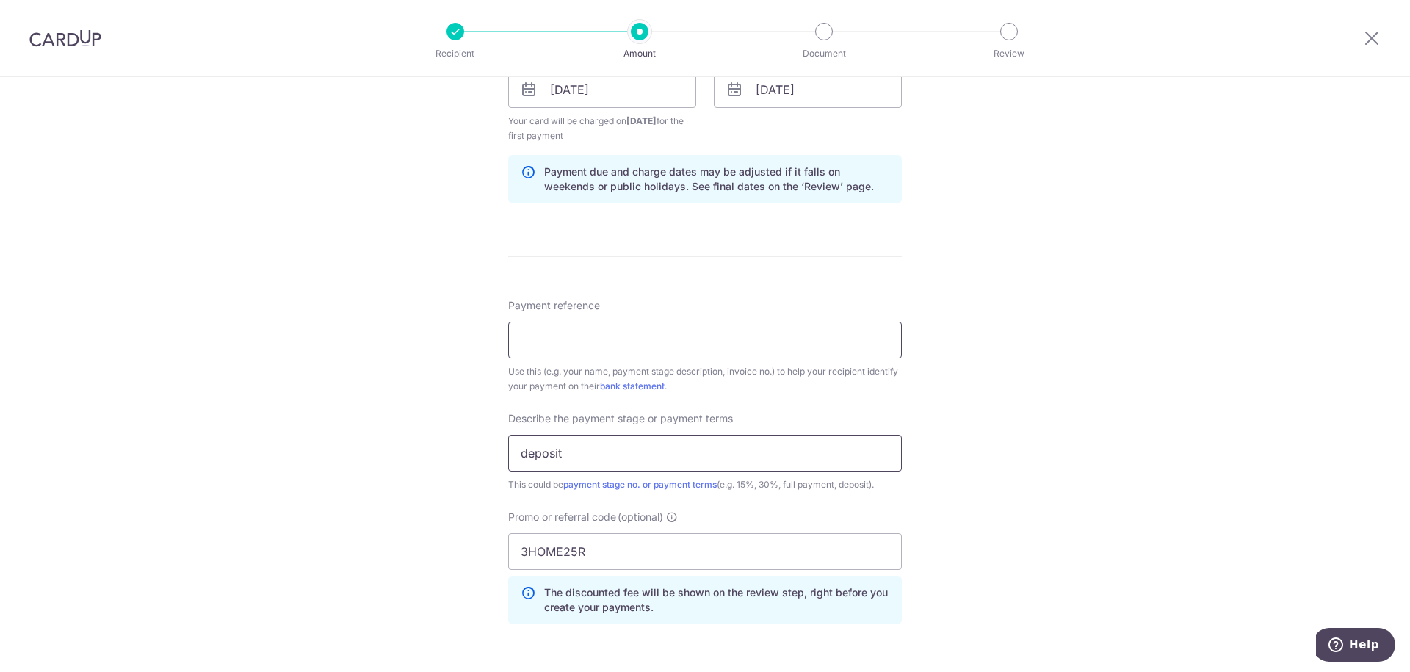
type input "deposit"
click at [566, 328] on input "Payment reference" at bounding box center [705, 340] width 394 height 37
type input "90078610GuoliangTenet"
click at [719, 270] on form "Enter payment amount SGD 1,660.00 1660.00 Select Card **** 3428 Add credit card…" at bounding box center [705, 170] width 394 height 1402
click at [728, 339] on input "90078610GuoliangTenet" at bounding box center [705, 340] width 394 height 37
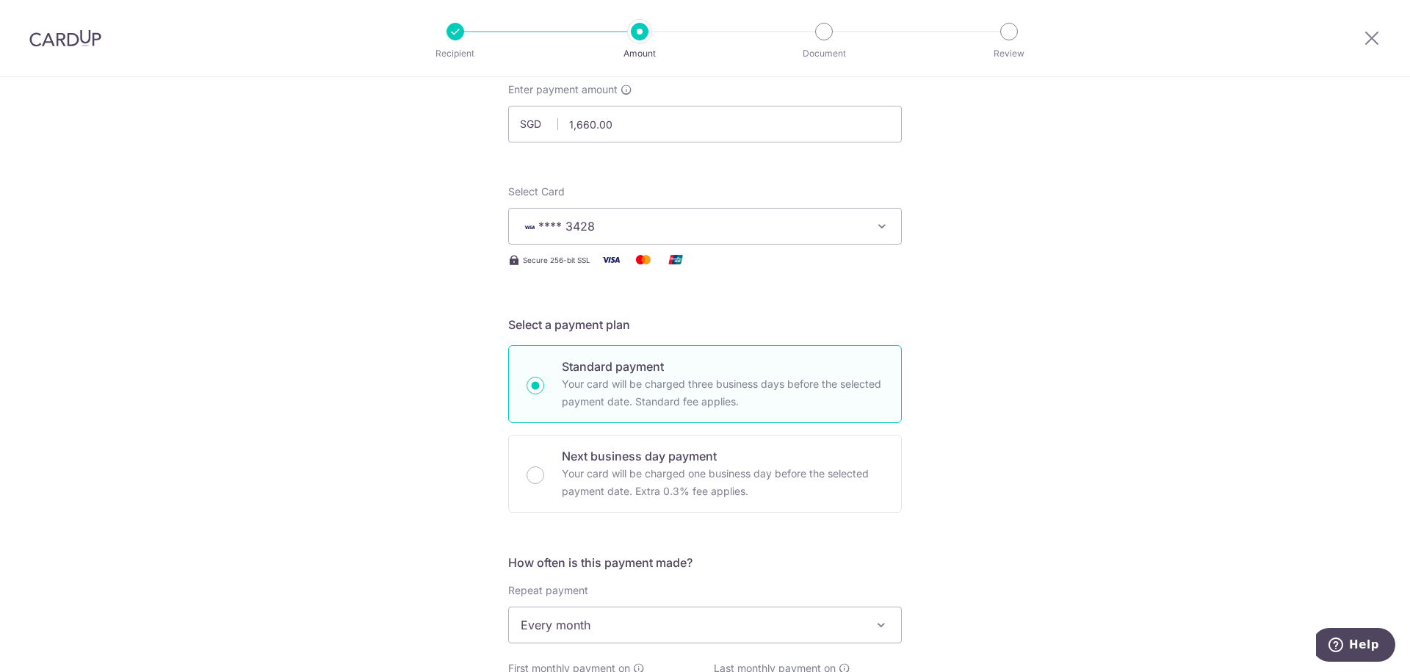
scroll to position [0, 0]
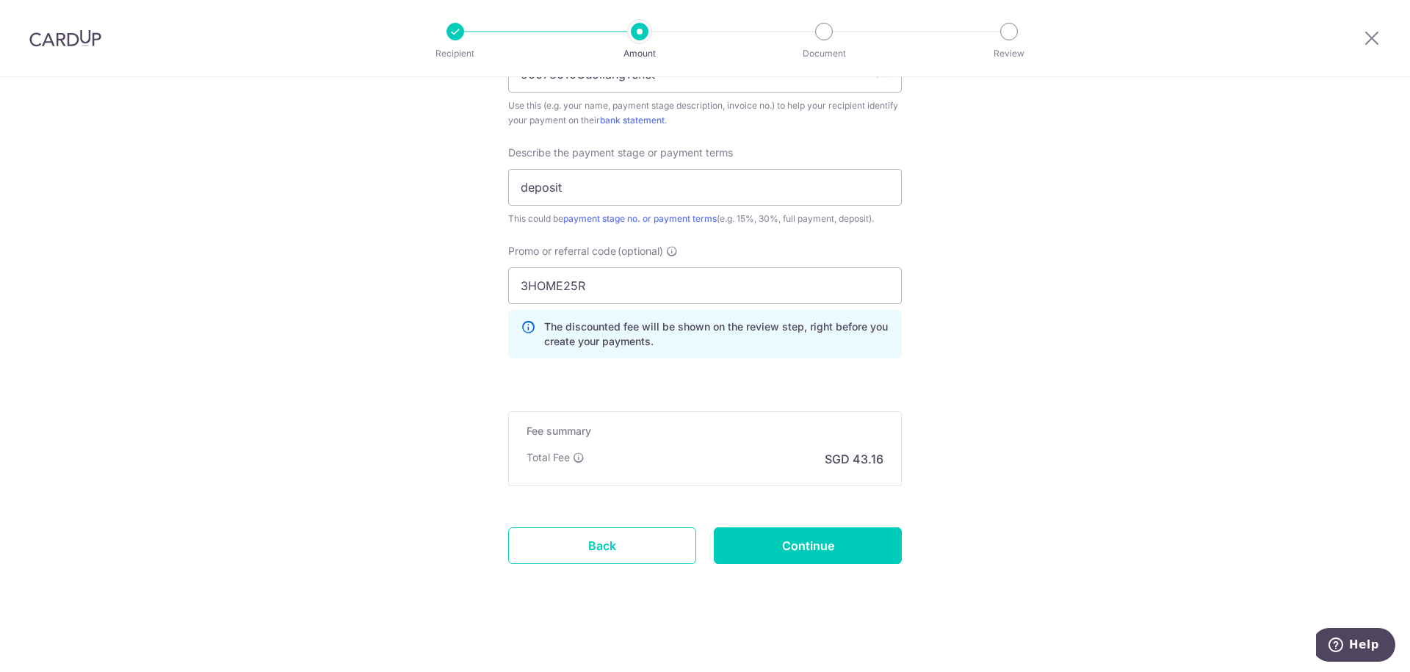
scroll to position [973, 0]
click at [813, 538] on input "Continue" at bounding box center [808, 543] width 188 height 37
type input "Create Schedule"
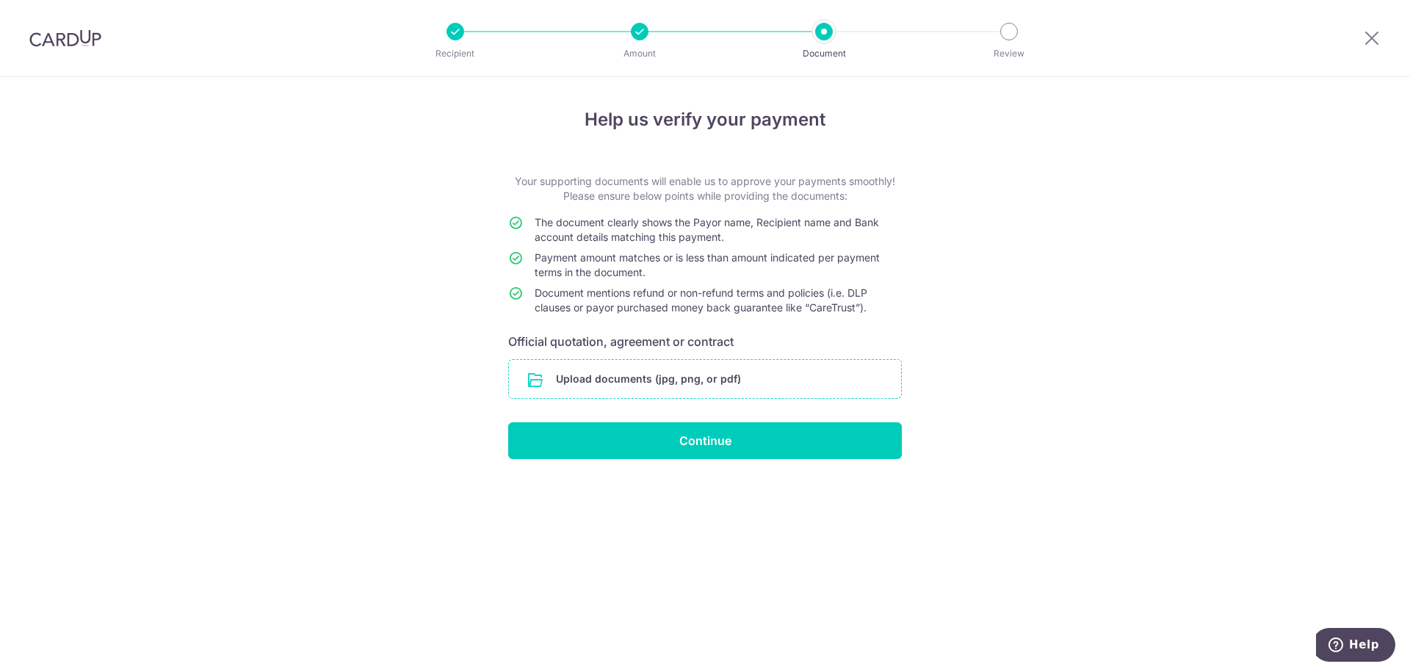
click at [713, 369] on input "file" at bounding box center [705, 379] width 392 height 38
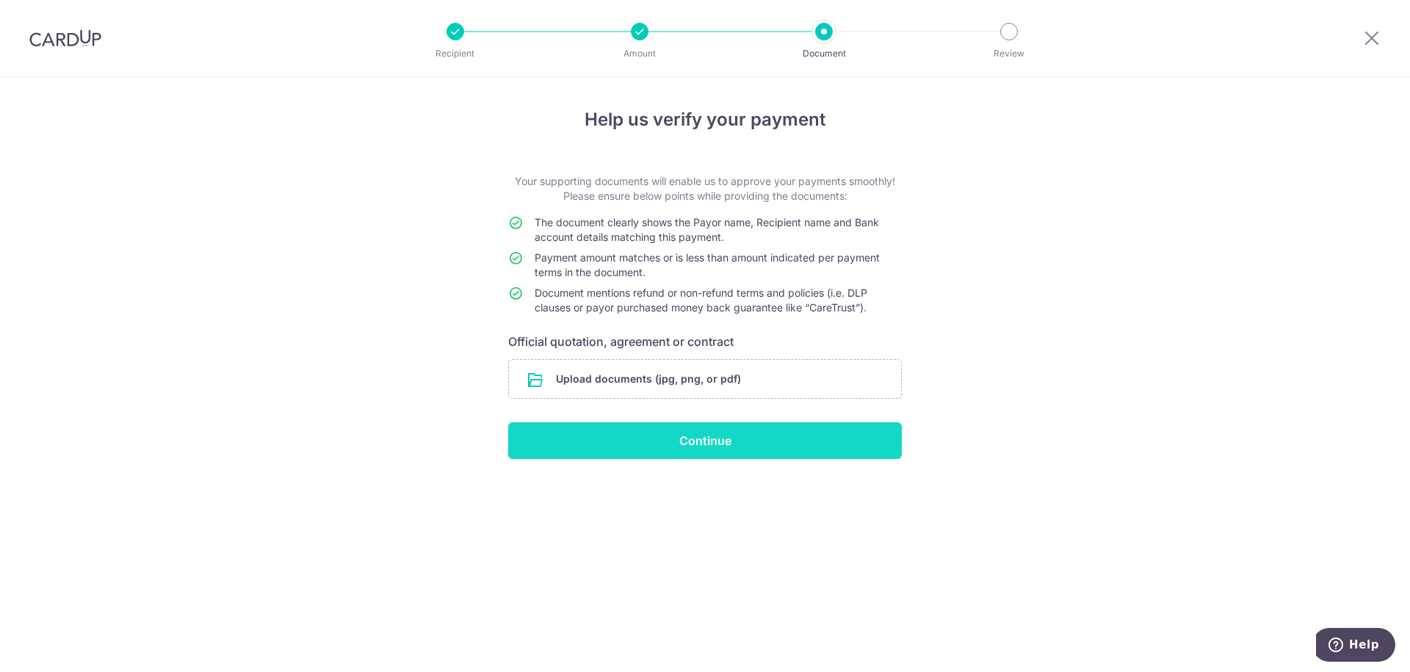
click at [675, 447] on input "Continue" at bounding box center [705, 440] width 394 height 37
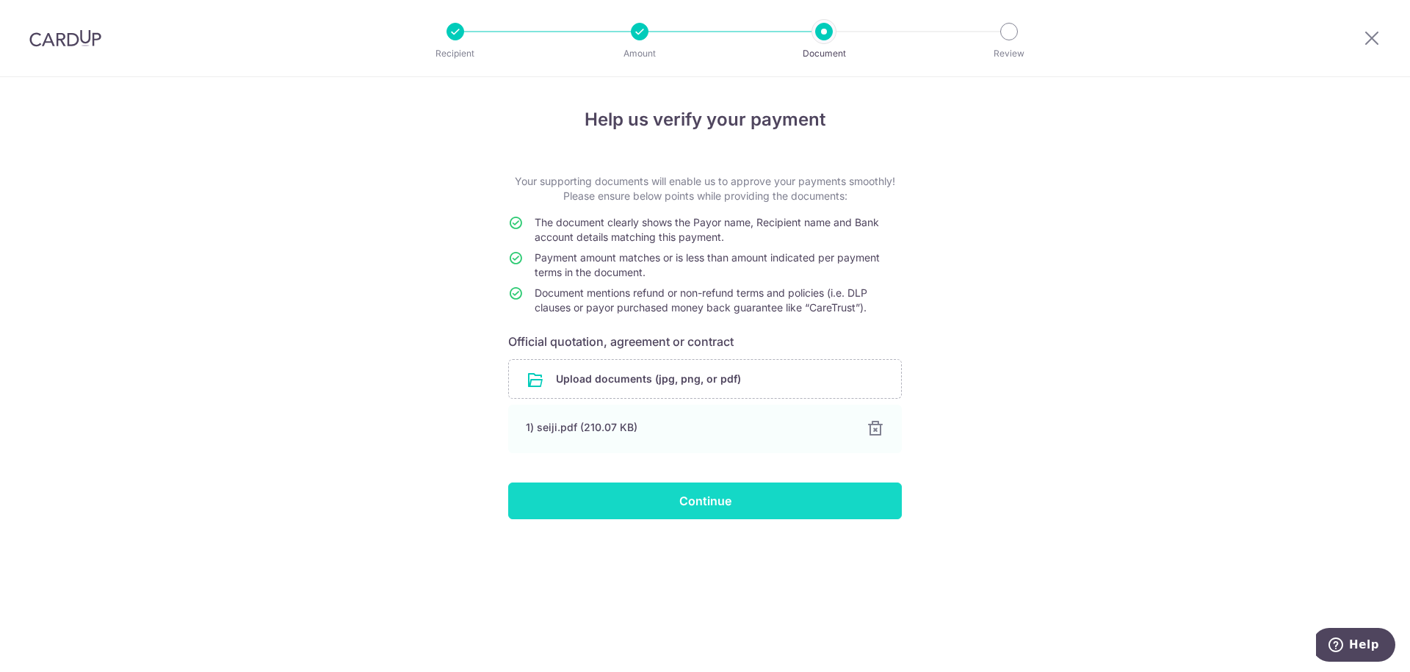
click at [686, 501] on input "Continue" at bounding box center [705, 501] width 394 height 37
